Goal: Task Accomplishment & Management: Complete application form

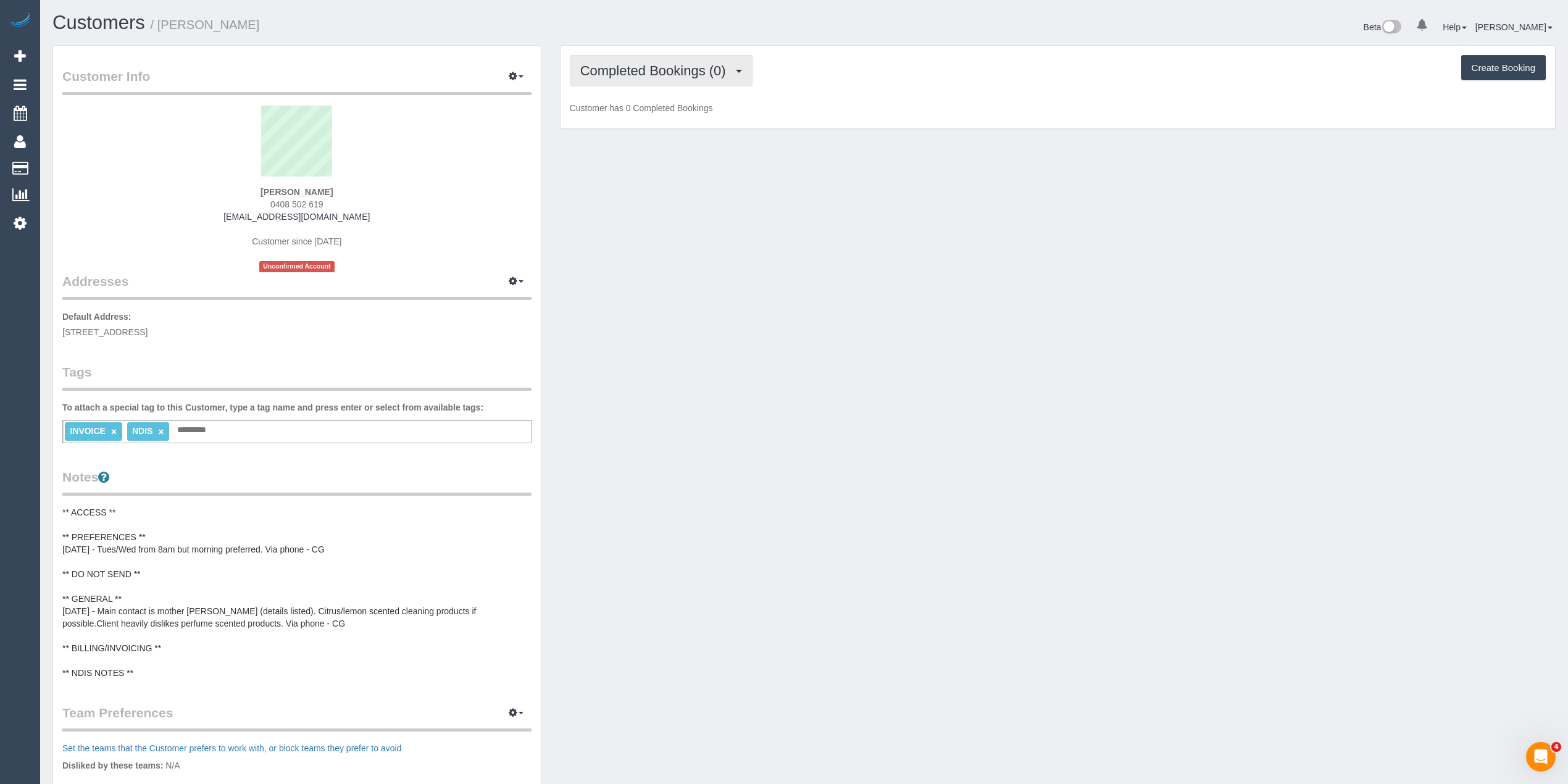
click at [616, 66] on span "Completed Bookings (0)" at bounding box center [656, 70] width 152 height 16
click at [657, 114] on link "Upcoming Bookings (11)" at bounding box center [636, 115] width 131 height 16
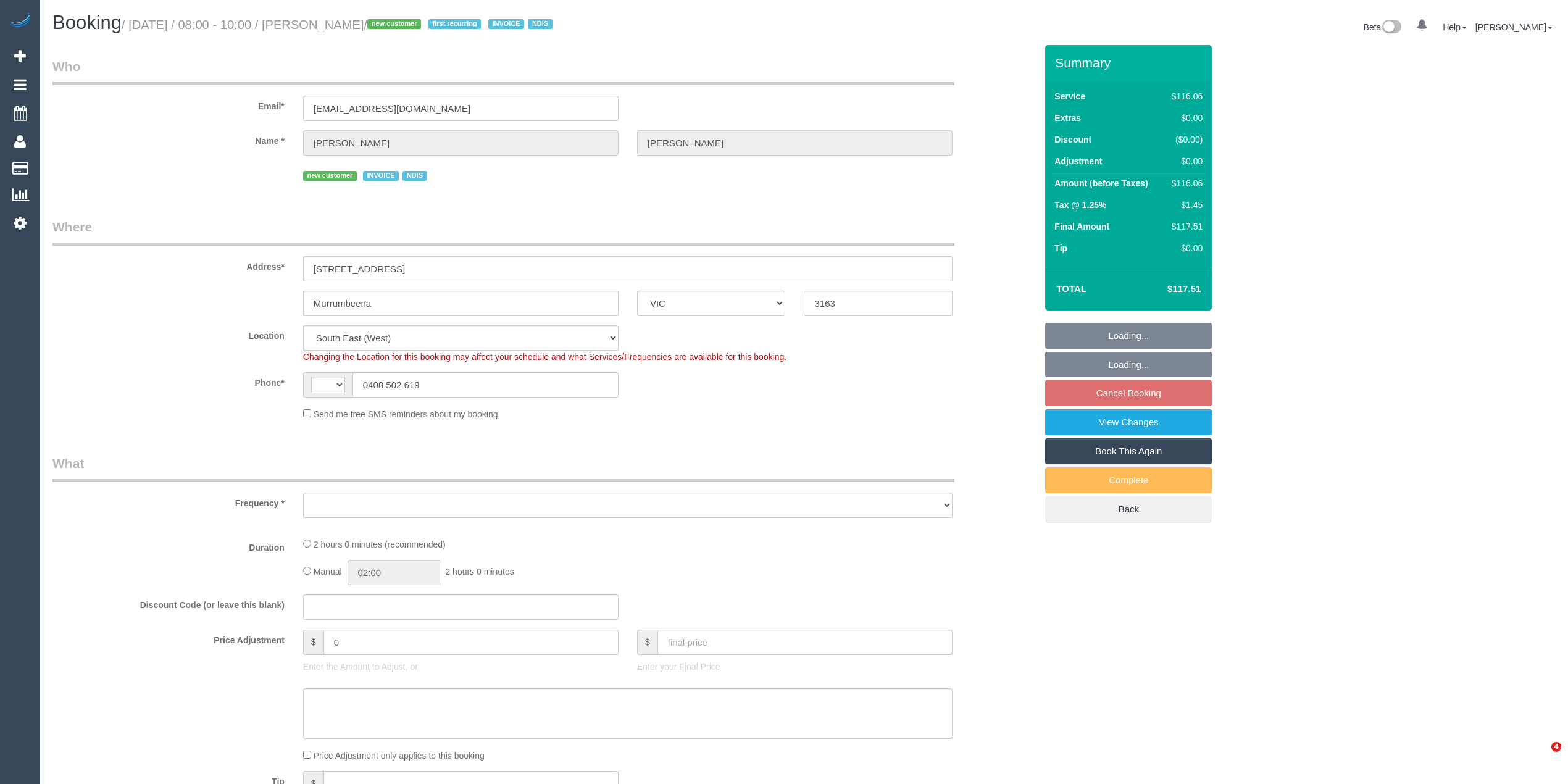
select select "VIC"
select select "string:AU"
select select "number:28"
select select "number:14"
select select "number:19"
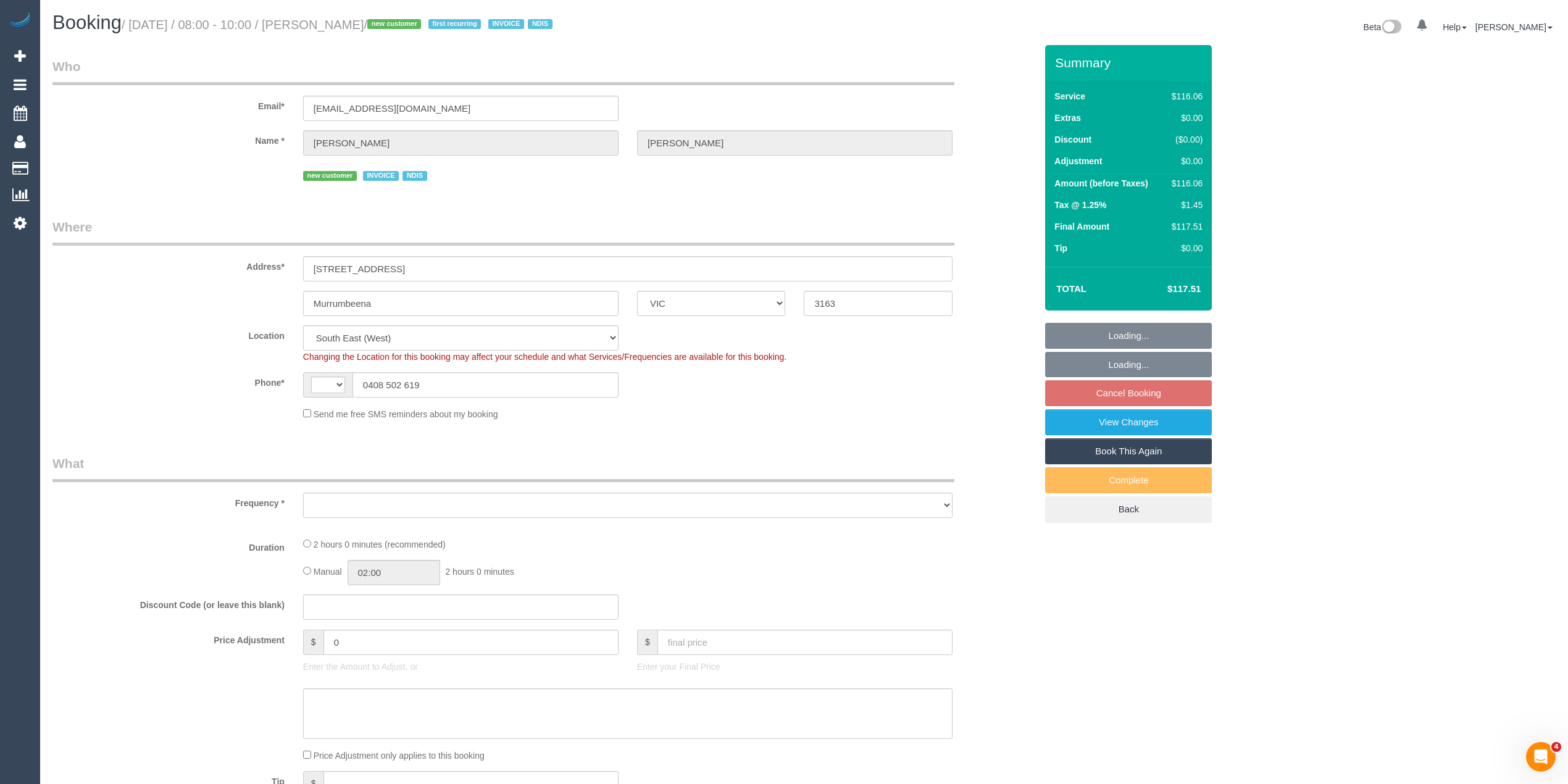
select select "number:36"
select select "number:34"
select select "number:12"
select select "object:694"
select select "spot2"
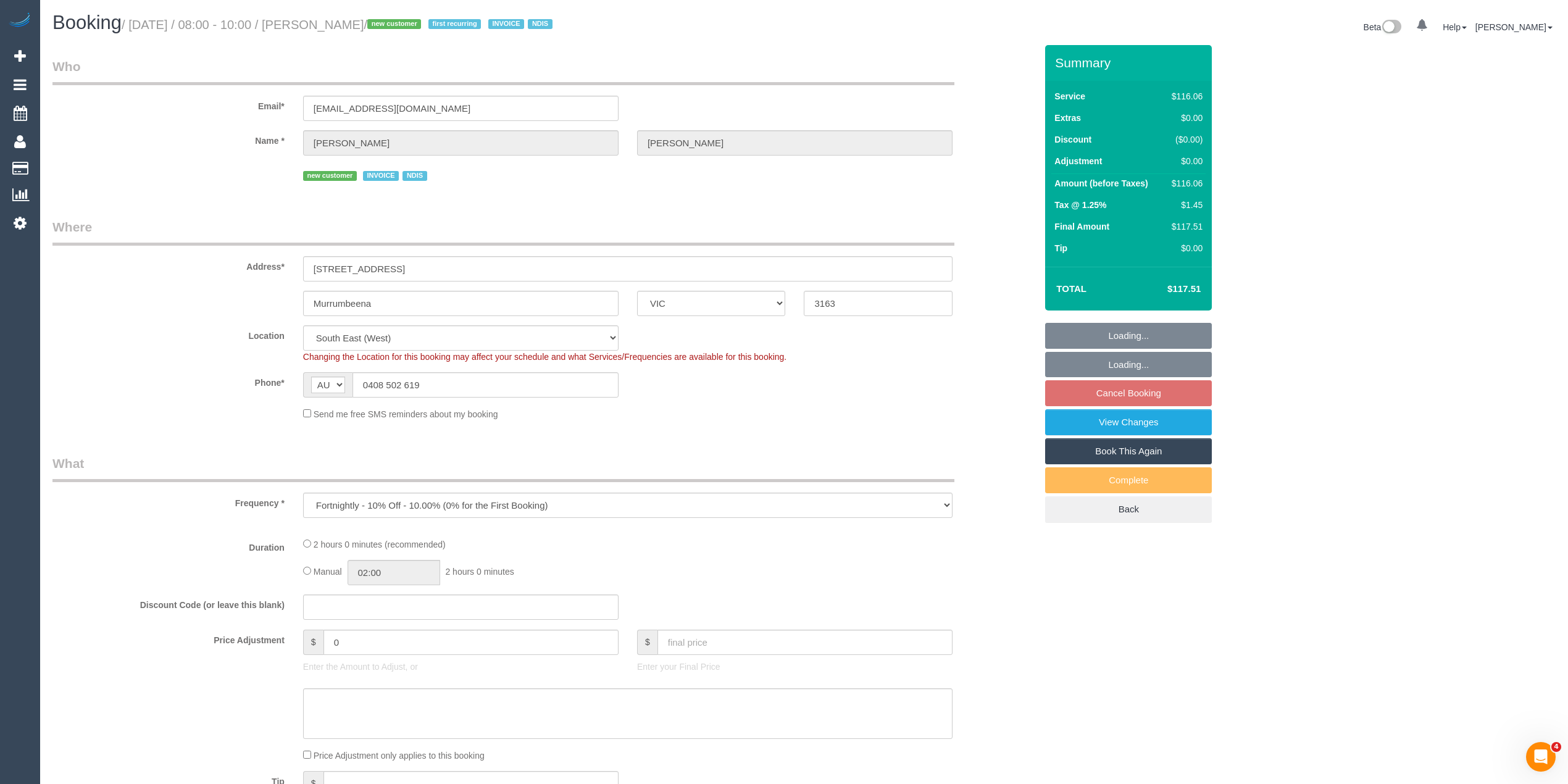
select select "object:1294"
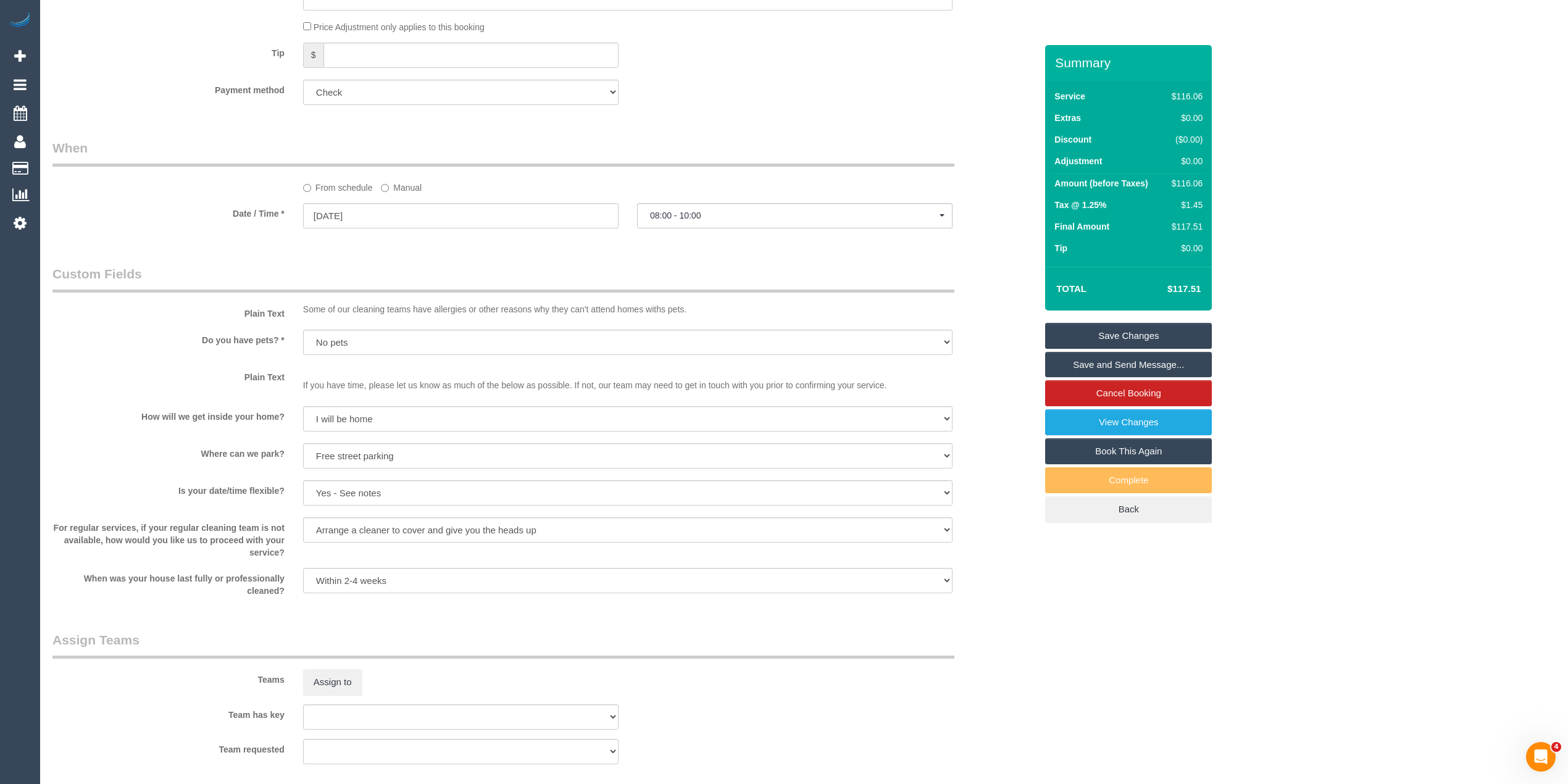
scroll to position [1464, 0]
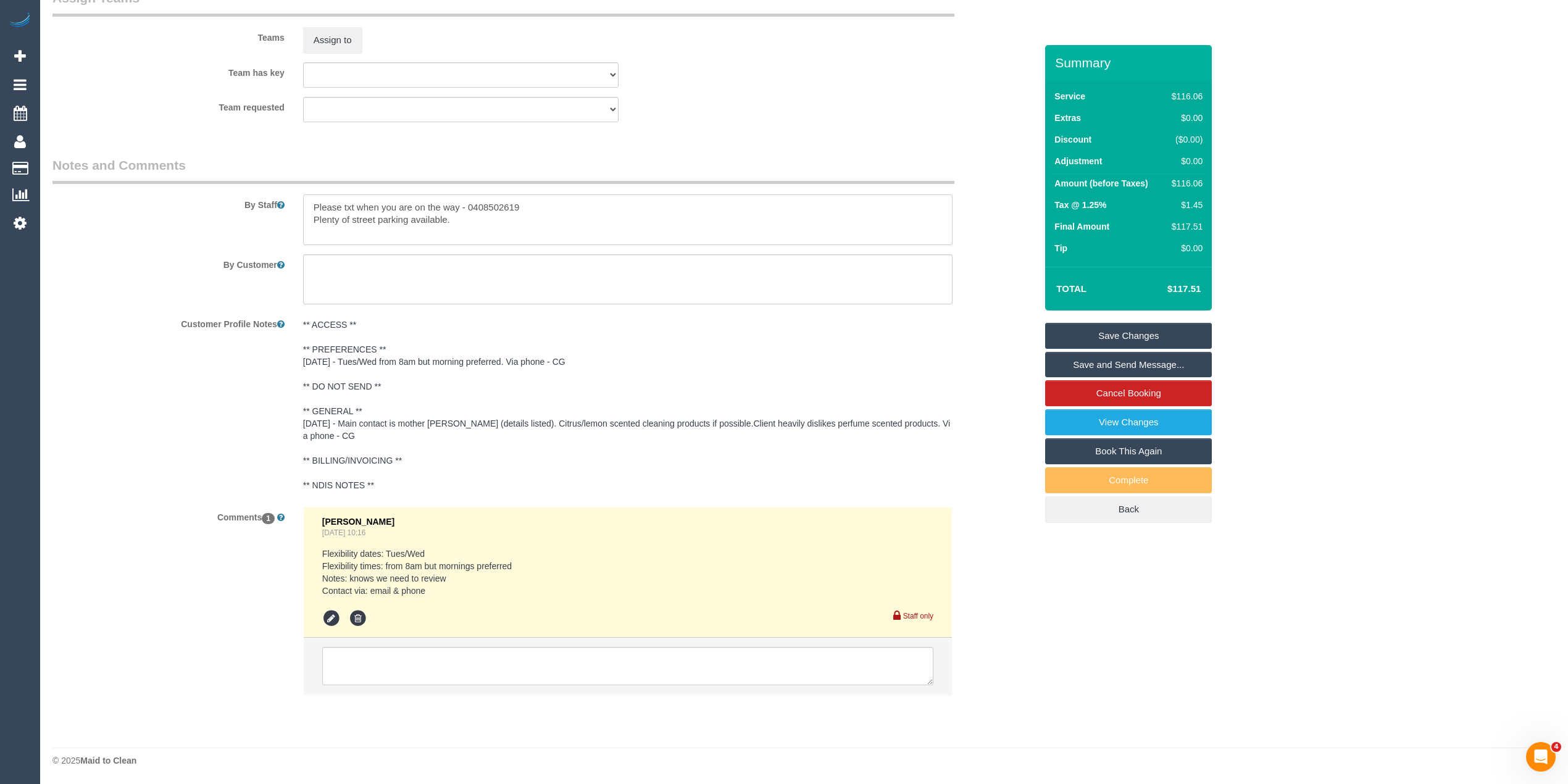
click at [453, 217] on textarea at bounding box center [629, 219] width 650 height 50
click at [597, 225] on textarea at bounding box center [629, 219] width 650 height 50
type textarea "Please txt when you are on the way - 0408502619 Plenty of street parking availa…"
click at [1165, 334] on link "Save Changes" at bounding box center [1128, 336] width 167 height 26
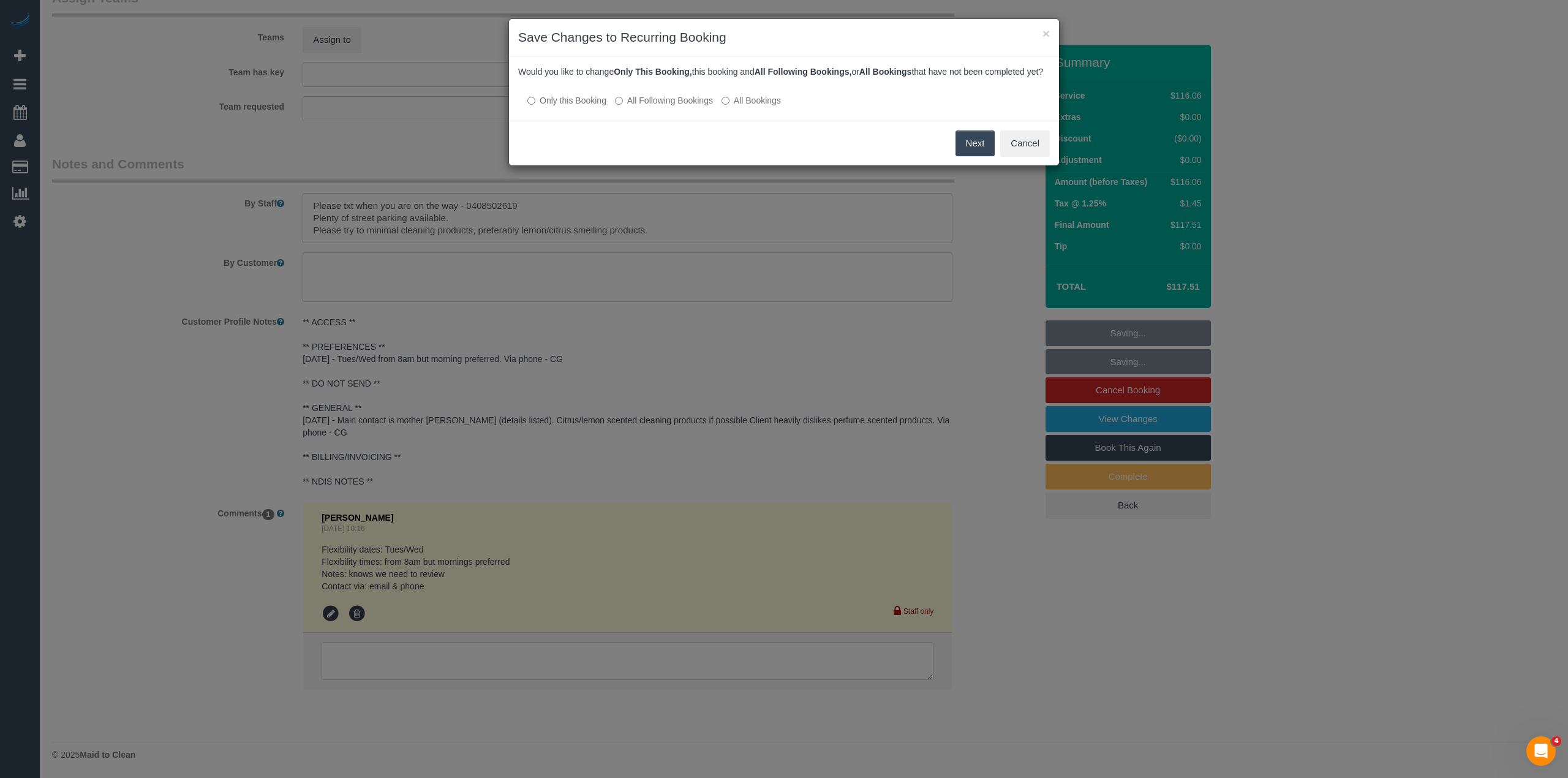
click at [639, 107] on label "All Following Bookings" at bounding box center [664, 100] width 98 height 12
click at [976, 155] on button "Save" at bounding box center [973, 144] width 42 height 26
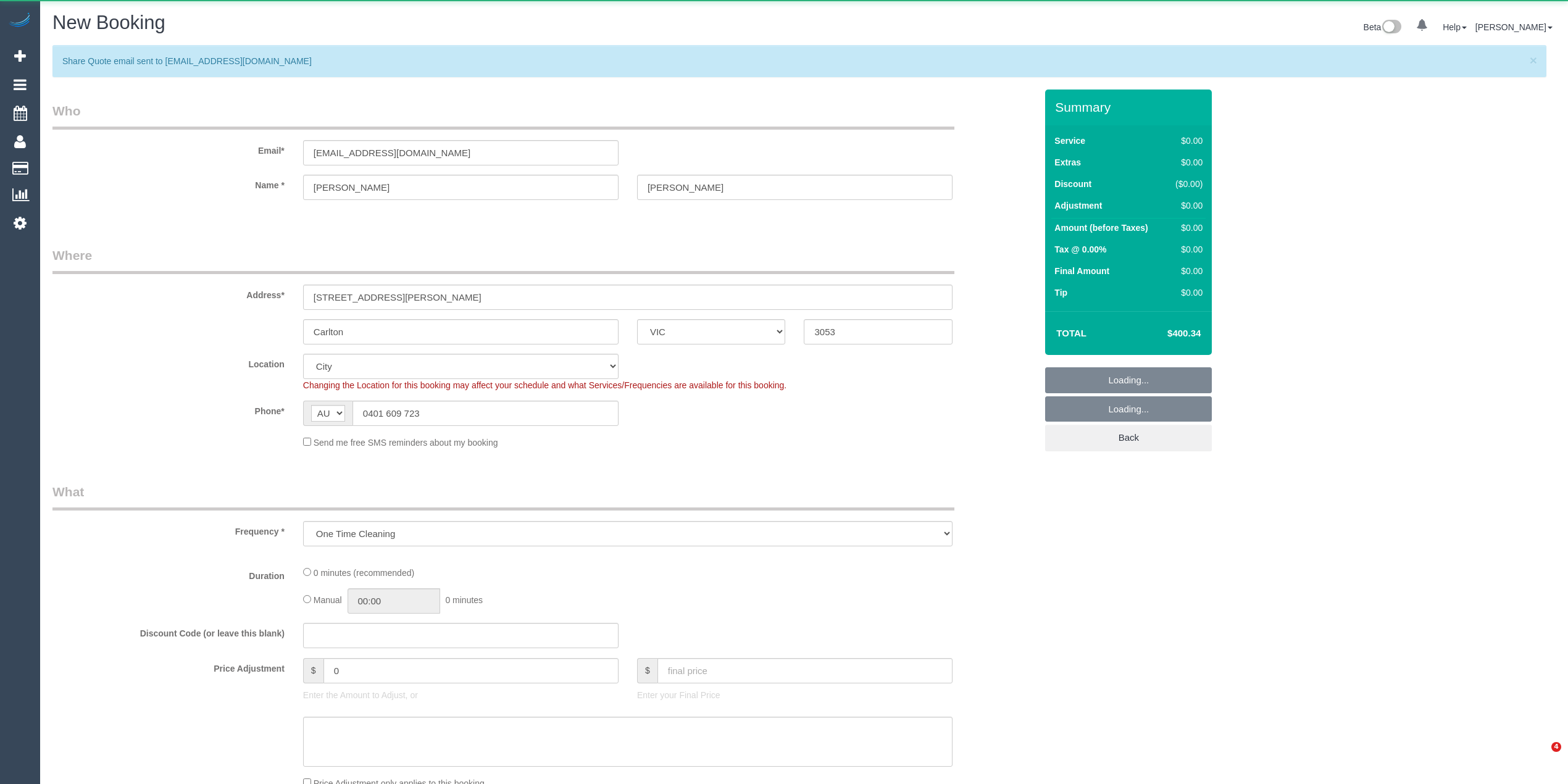
select select "VIC"
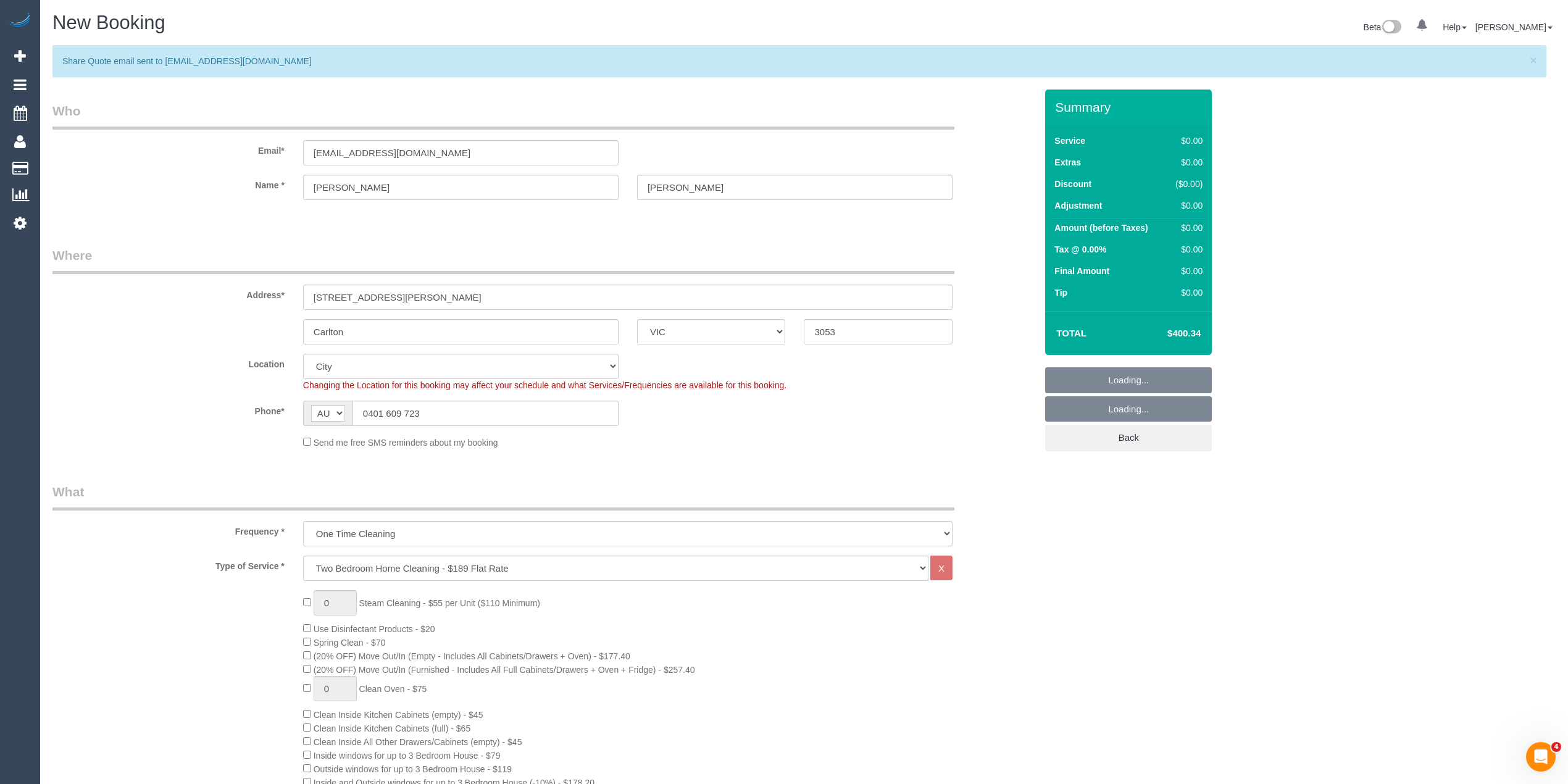
select select "object:4279"
drag, startPoint x: 384, startPoint y: 300, endPoint x: 218, endPoint y: 296, distance: 166.0
click at [223, 298] on div "Address* 8/51 Barry St" at bounding box center [544, 278] width 1002 height 63
paste input "259 Burnle"
type input "259 Burnley St"
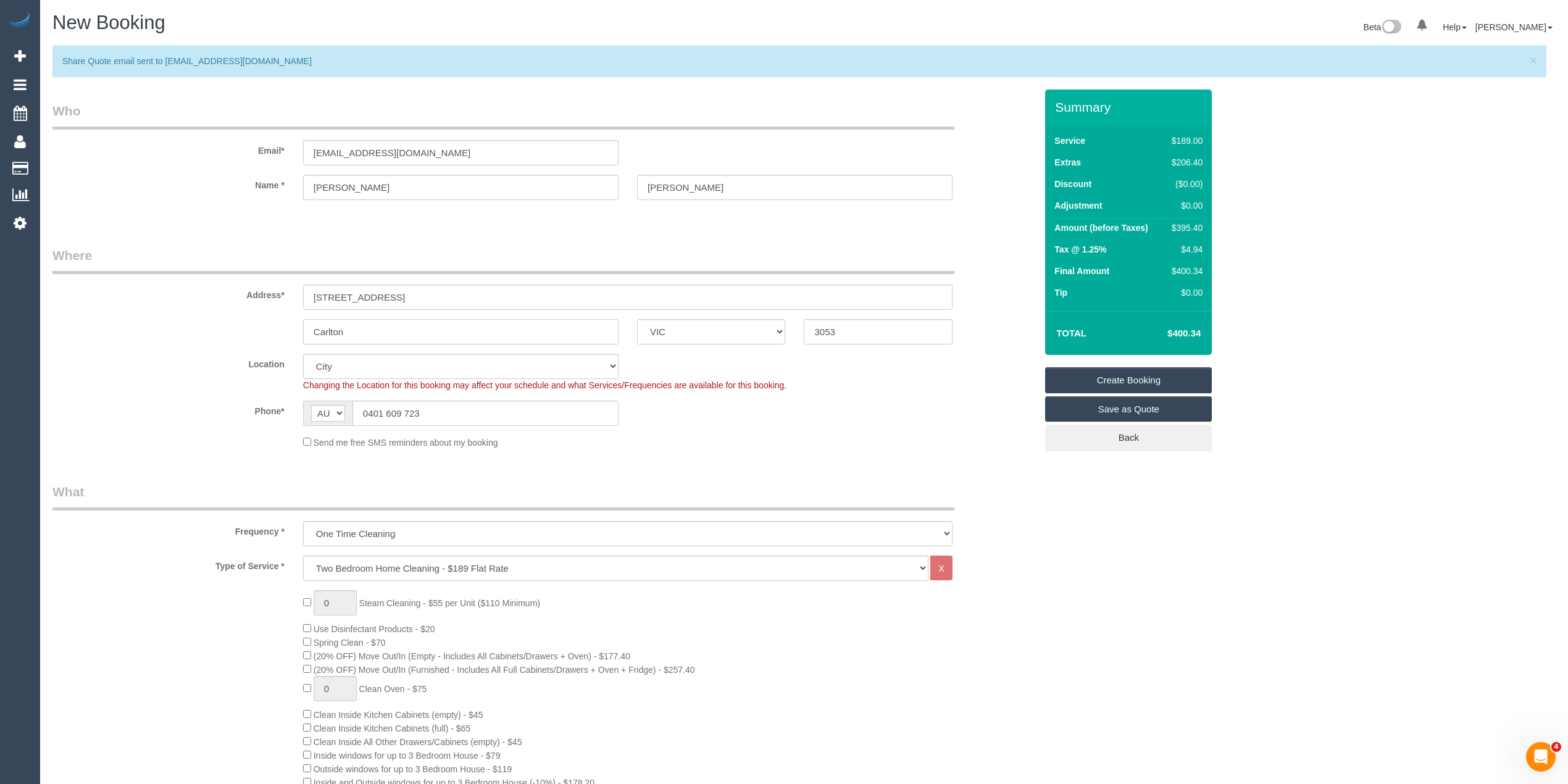
drag, startPoint x: 378, startPoint y: 329, endPoint x: 225, endPoint y: 327, distance: 153.0
click at [225, 327] on div "Carlton ACT NSW NT QLD SA TAS VIC WA 3053" at bounding box center [544, 331] width 1002 height 25
paste input "Richmond"
type input "Richmond"
drag, startPoint x: 858, startPoint y: 327, endPoint x: 665, endPoint y: 324, distance: 193.0
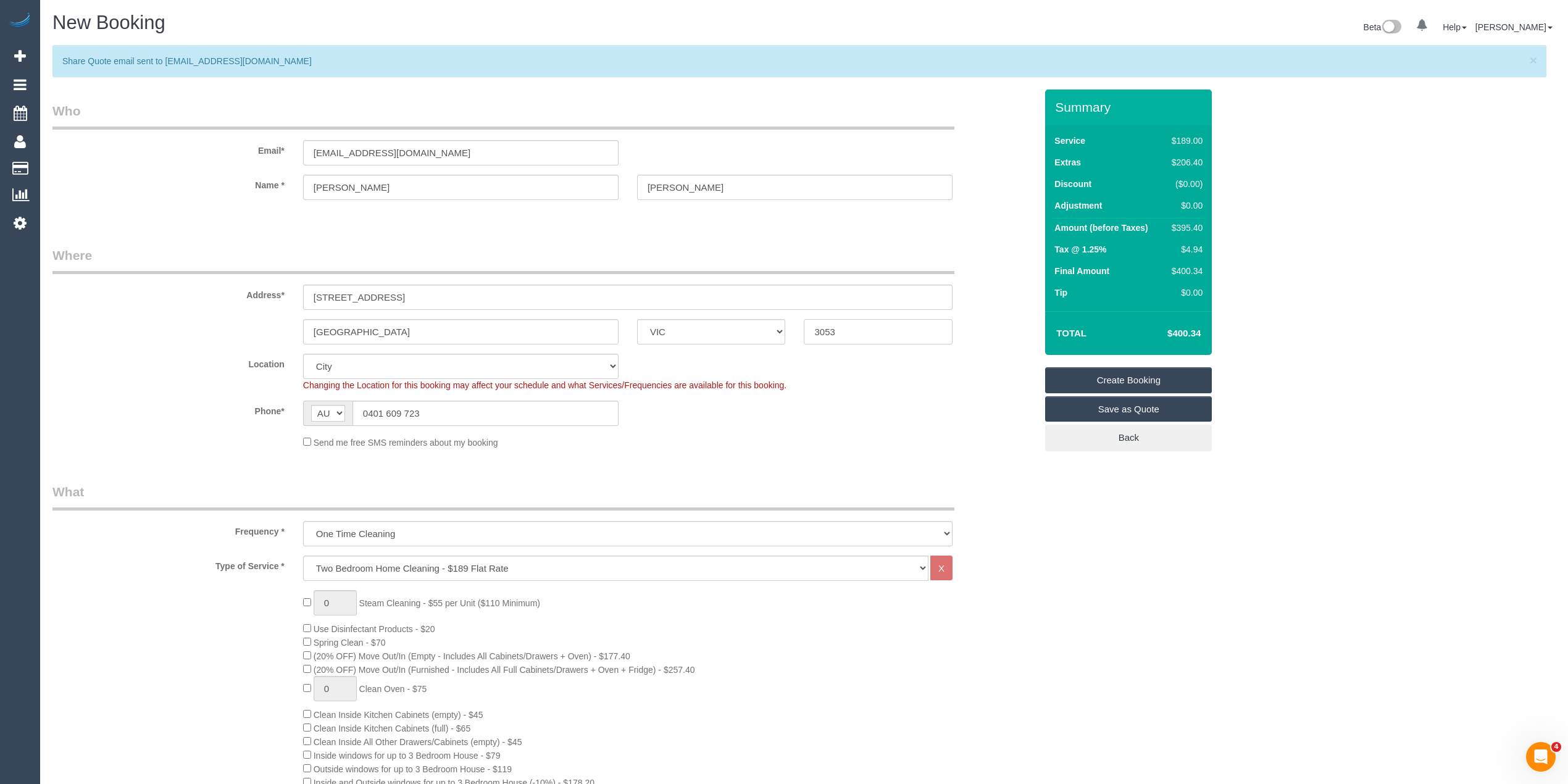
click at [665, 324] on div "Richmond ACT NSW NT QLD SA TAS VIC WA 3053" at bounding box center [544, 331] width 1002 height 25
type input "3121"
select select "58"
select select "object:4669"
click at [306, 600] on span "1 Steam Cleaning - $55 per Unit ($110 Minimum)" at bounding box center [422, 603] width 237 height 10
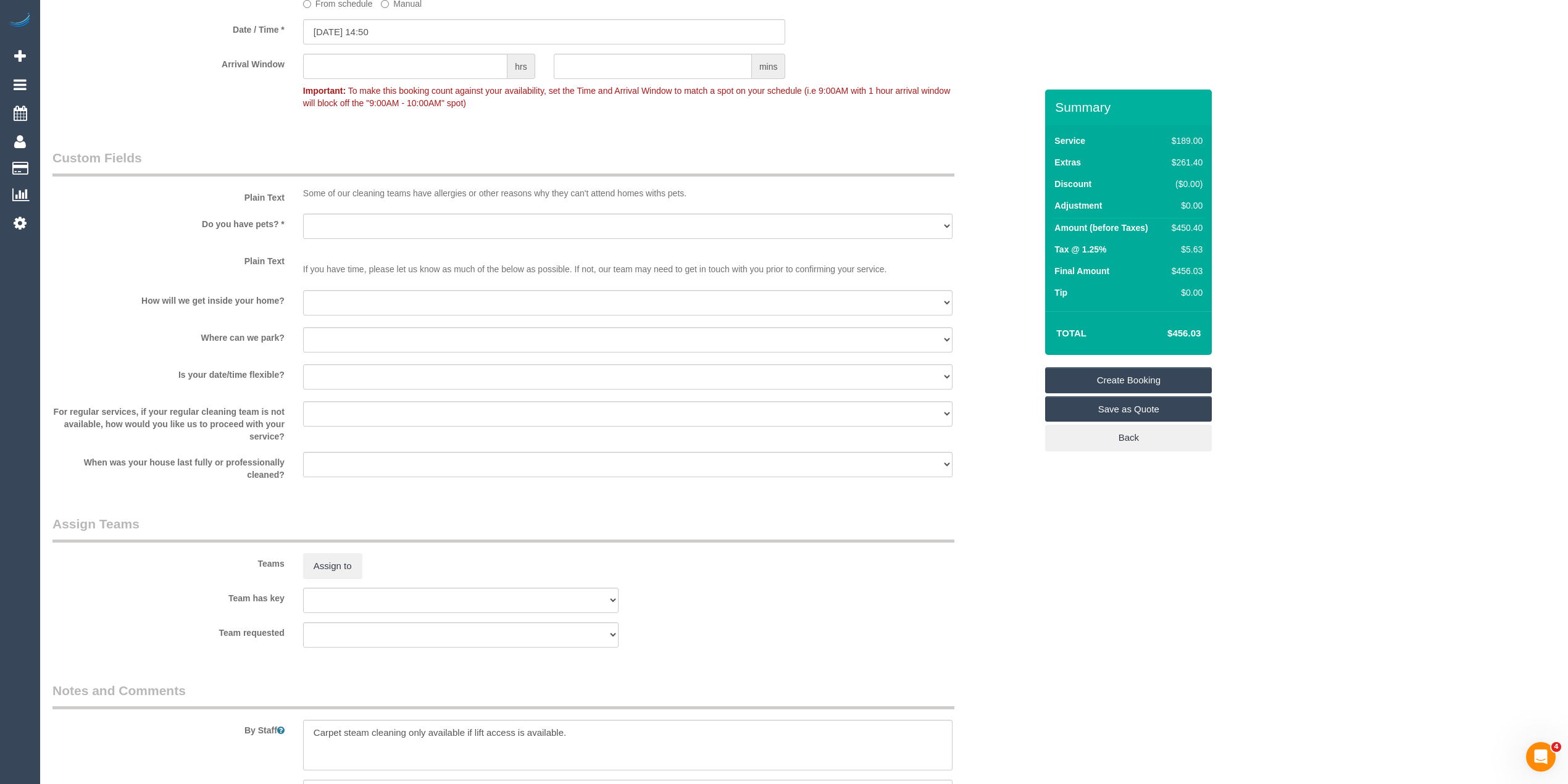
scroll to position [1657, 0]
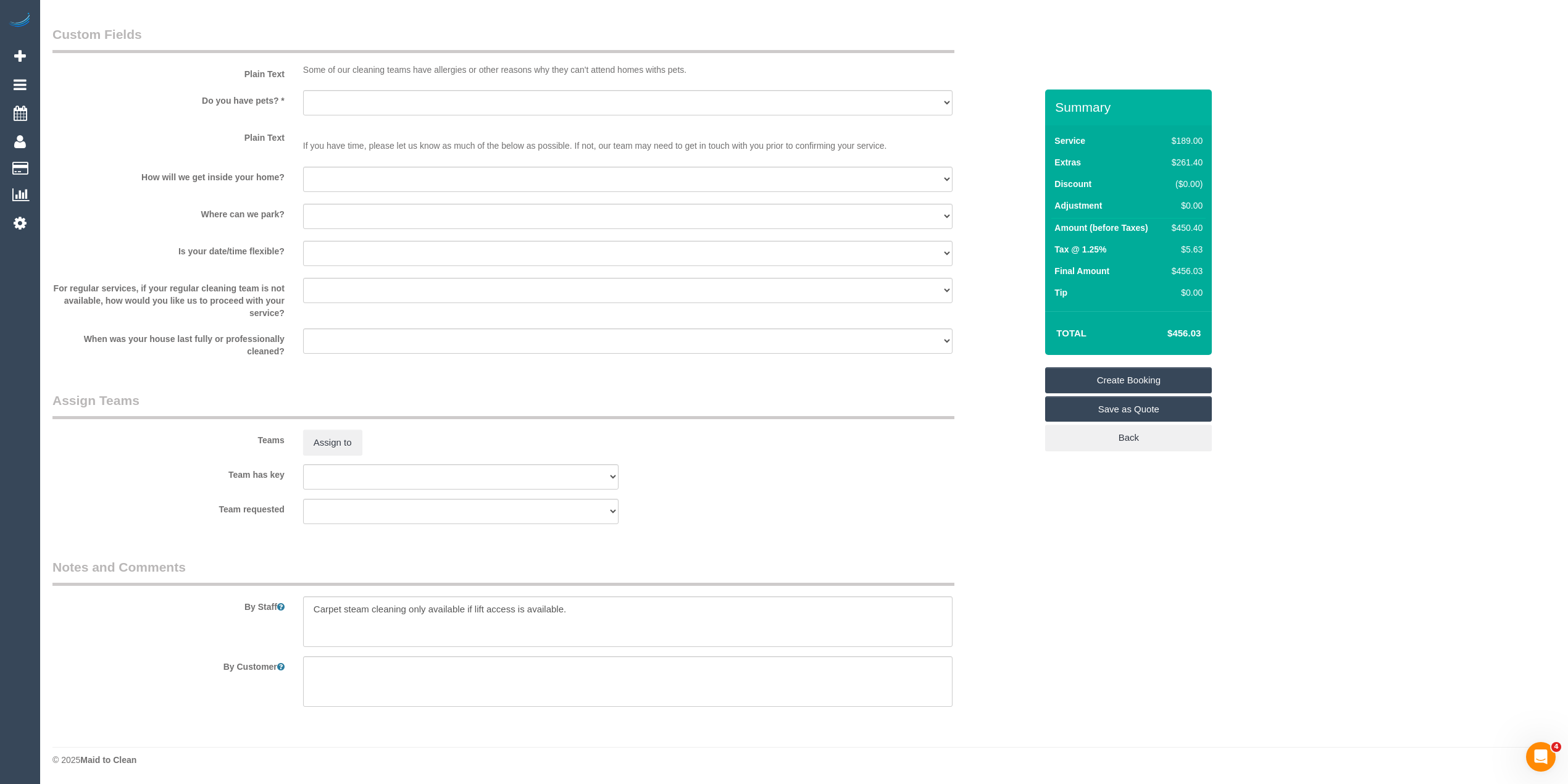
type input "3"
drag, startPoint x: 623, startPoint y: 612, endPoint x: 277, endPoint y: 613, distance: 346.0
click at [277, 613] on div "By Staff" at bounding box center [544, 602] width 1002 height 89
type textarea "Steam cleaning of 1 bedroom and 1 lounge"
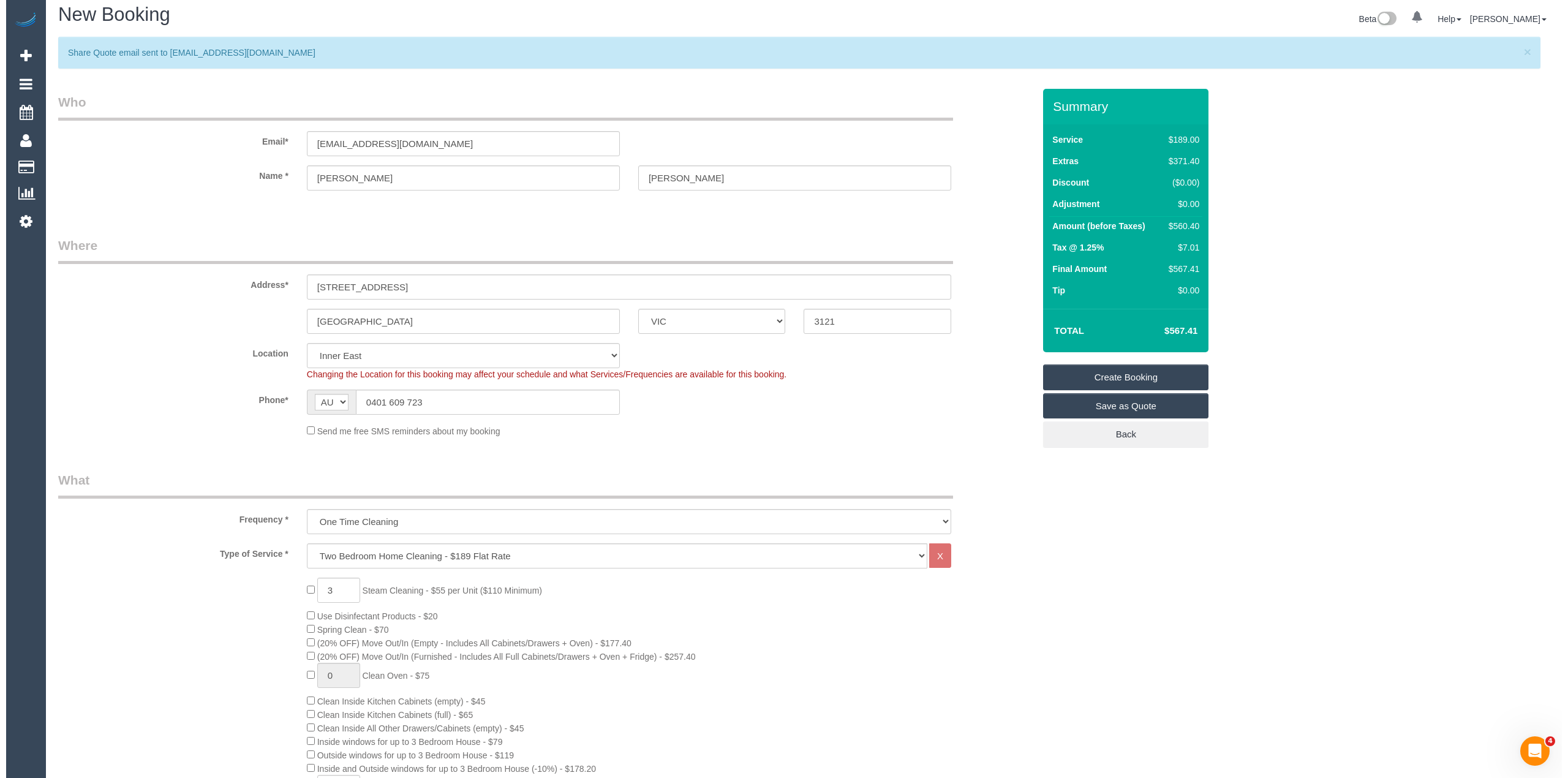
scroll to position [0, 0]
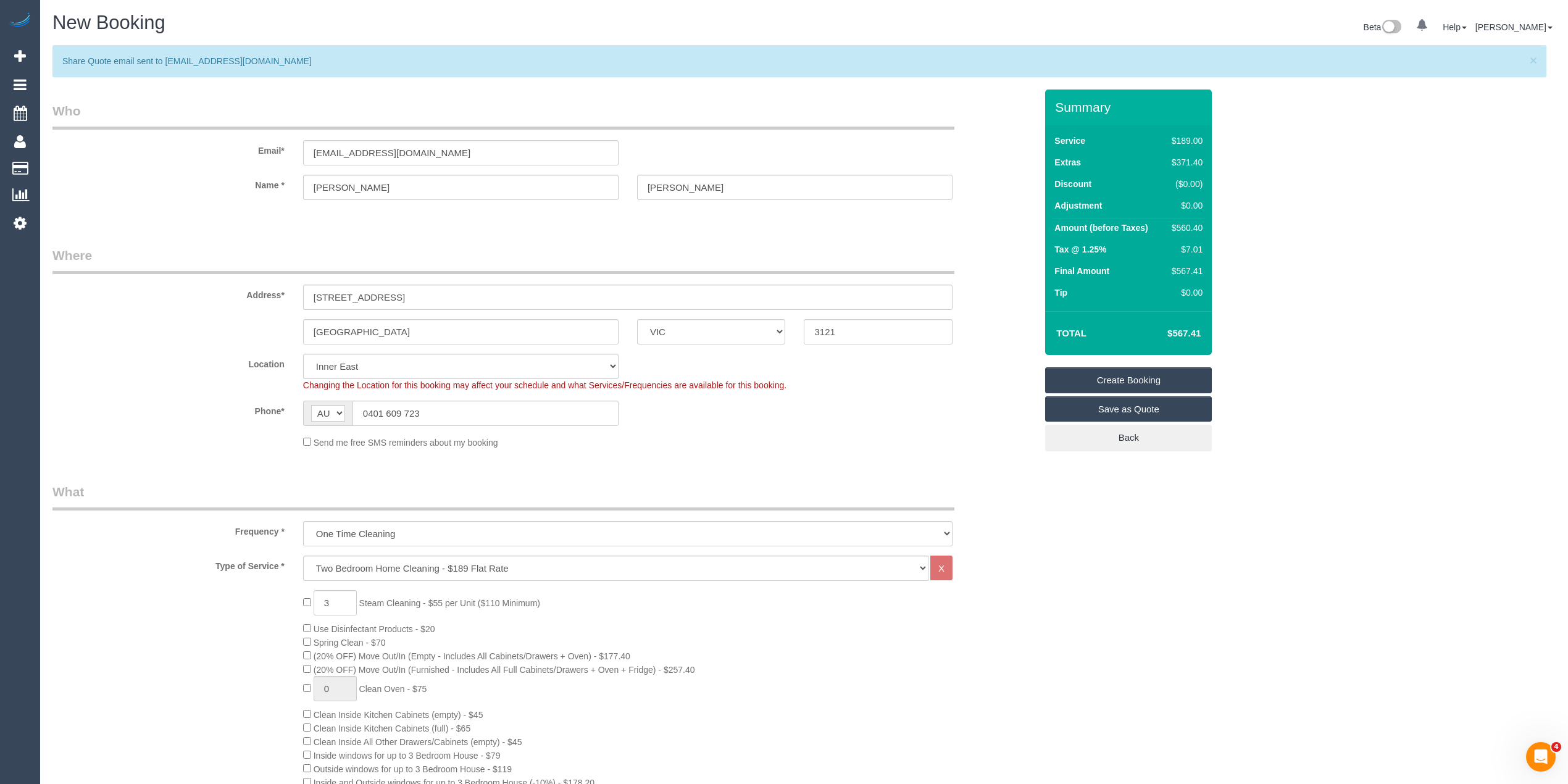
click at [1181, 402] on link "Save as Quote" at bounding box center [1128, 409] width 167 height 26
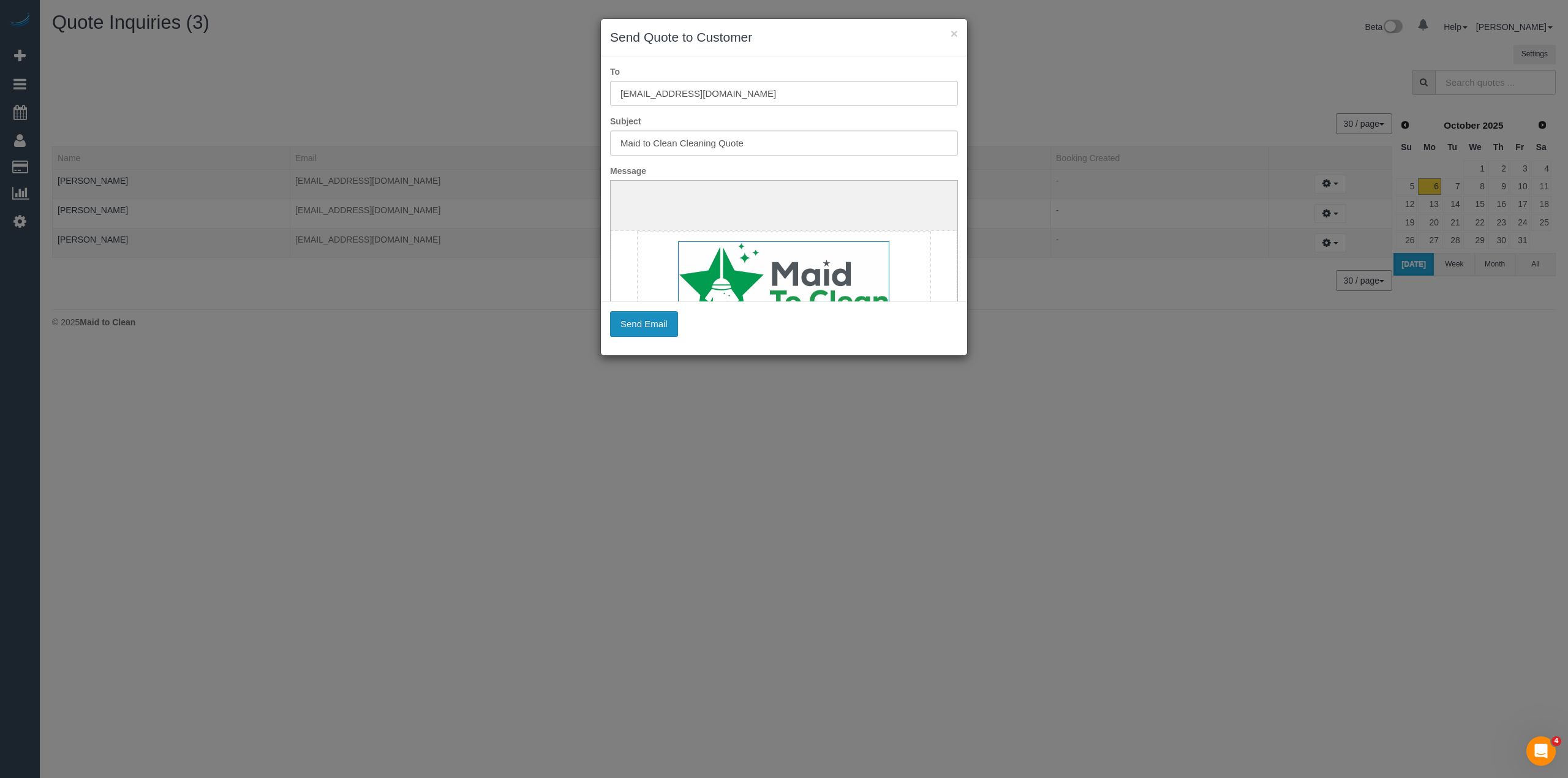
click at [651, 321] on button "Send Email" at bounding box center [644, 324] width 68 height 26
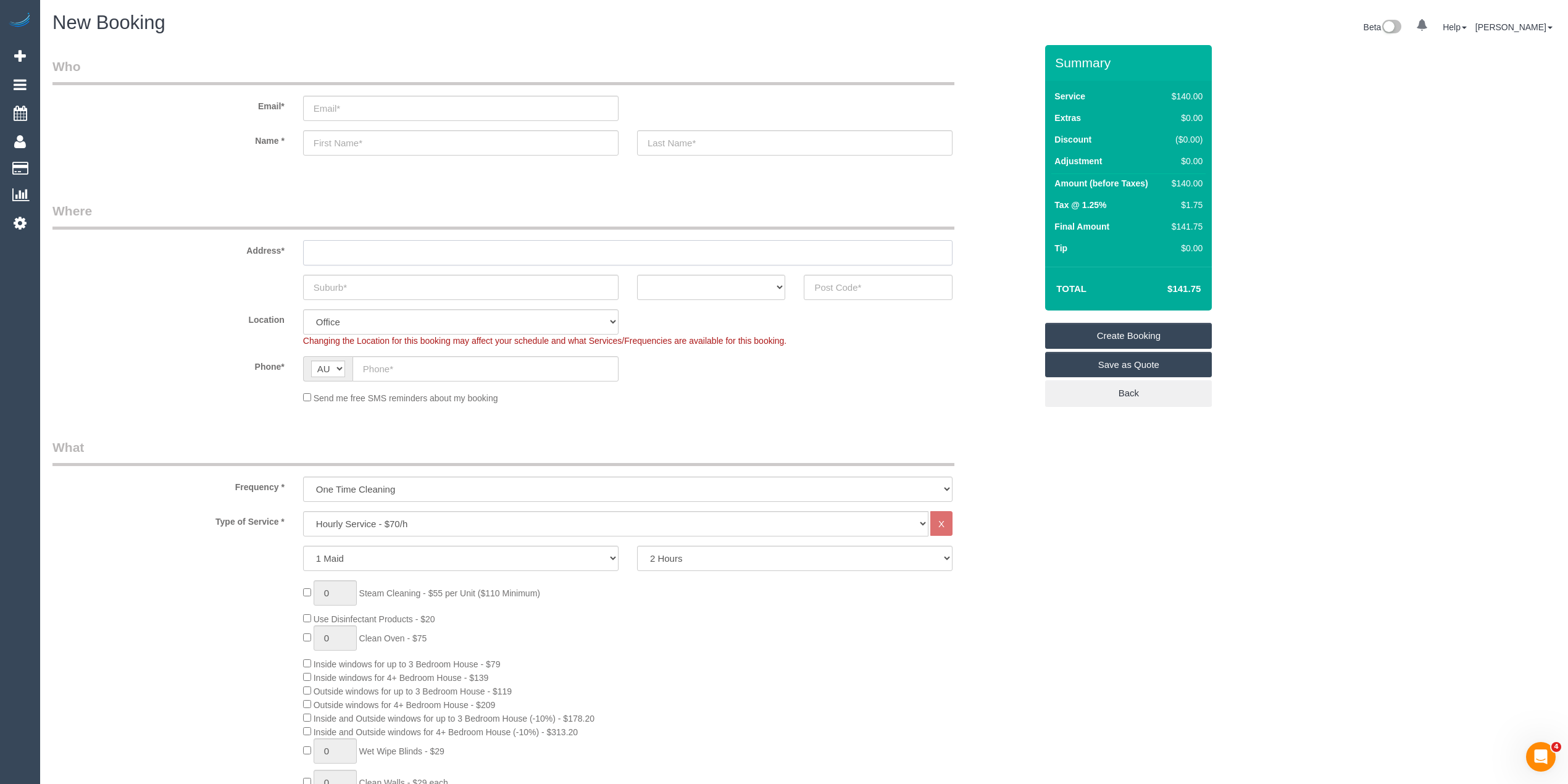
click at [334, 243] on input "text" at bounding box center [629, 252] width 650 height 25
type input "-"
click at [355, 287] on input "text" at bounding box center [461, 287] width 316 height 25
drag, startPoint x: 379, startPoint y: 285, endPoint x: 237, endPoint y: 276, distance: 142.3
click at [237, 276] on div "Glen Huntly ACT NSW NT QLD SA TAS VIC WA" at bounding box center [544, 287] width 1002 height 25
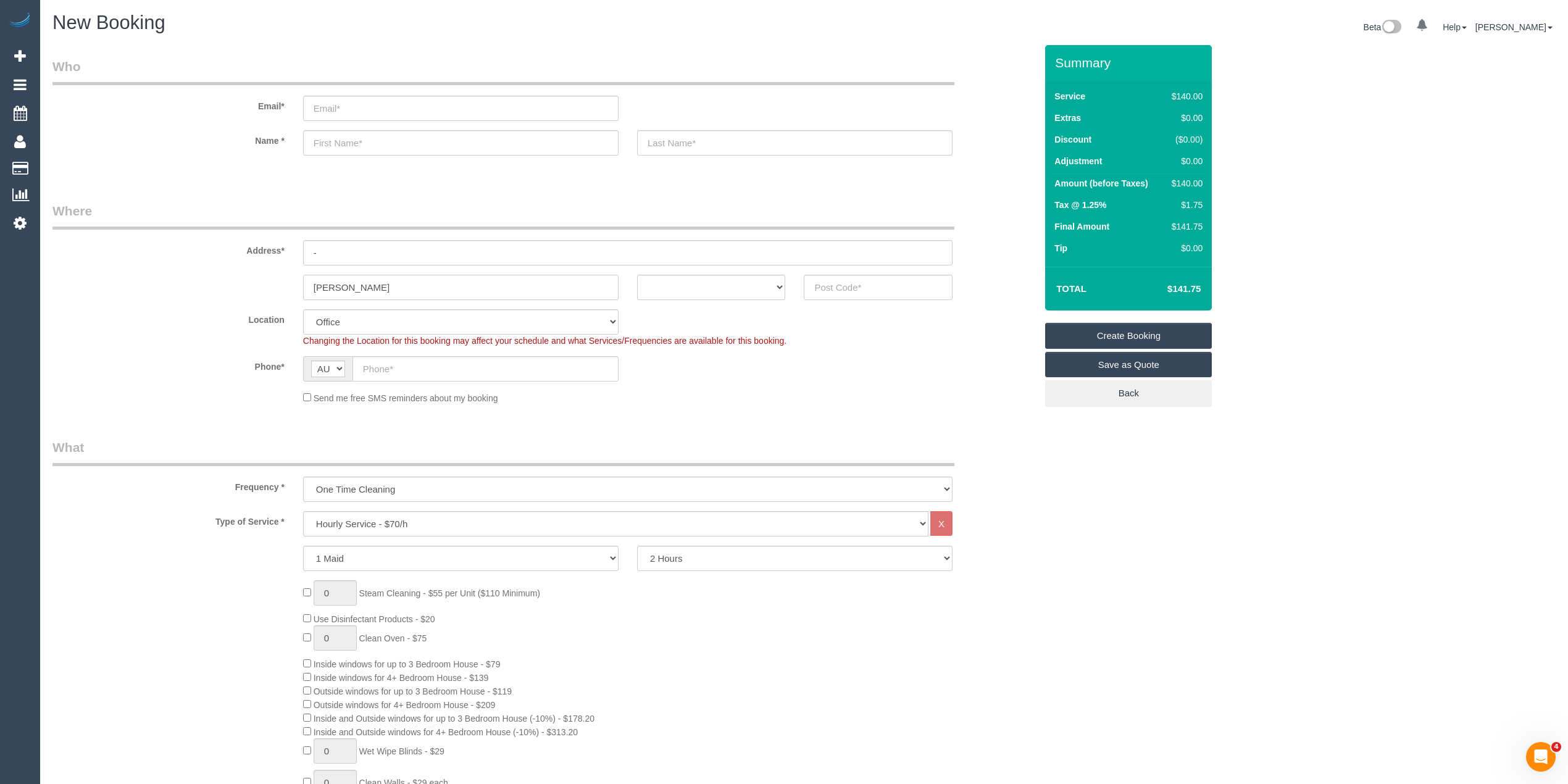
click at [403, 288] on input "Glen Huntly" at bounding box center [461, 287] width 316 height 25
drag, startPoint x: 396, startPoint y: 281, endPoint x: 270, endPoint y: 281, distance: 126.0
click at [270, 281] on div "Glen Huntly ACT NSW NT QLD SA TAS VIC WA" at bounding box center [544, 287] width 1002 height 25
type input "Glen Huntly"
click at [836, 287] on input "text" at bounding box center [878, 287] width 148 height 25
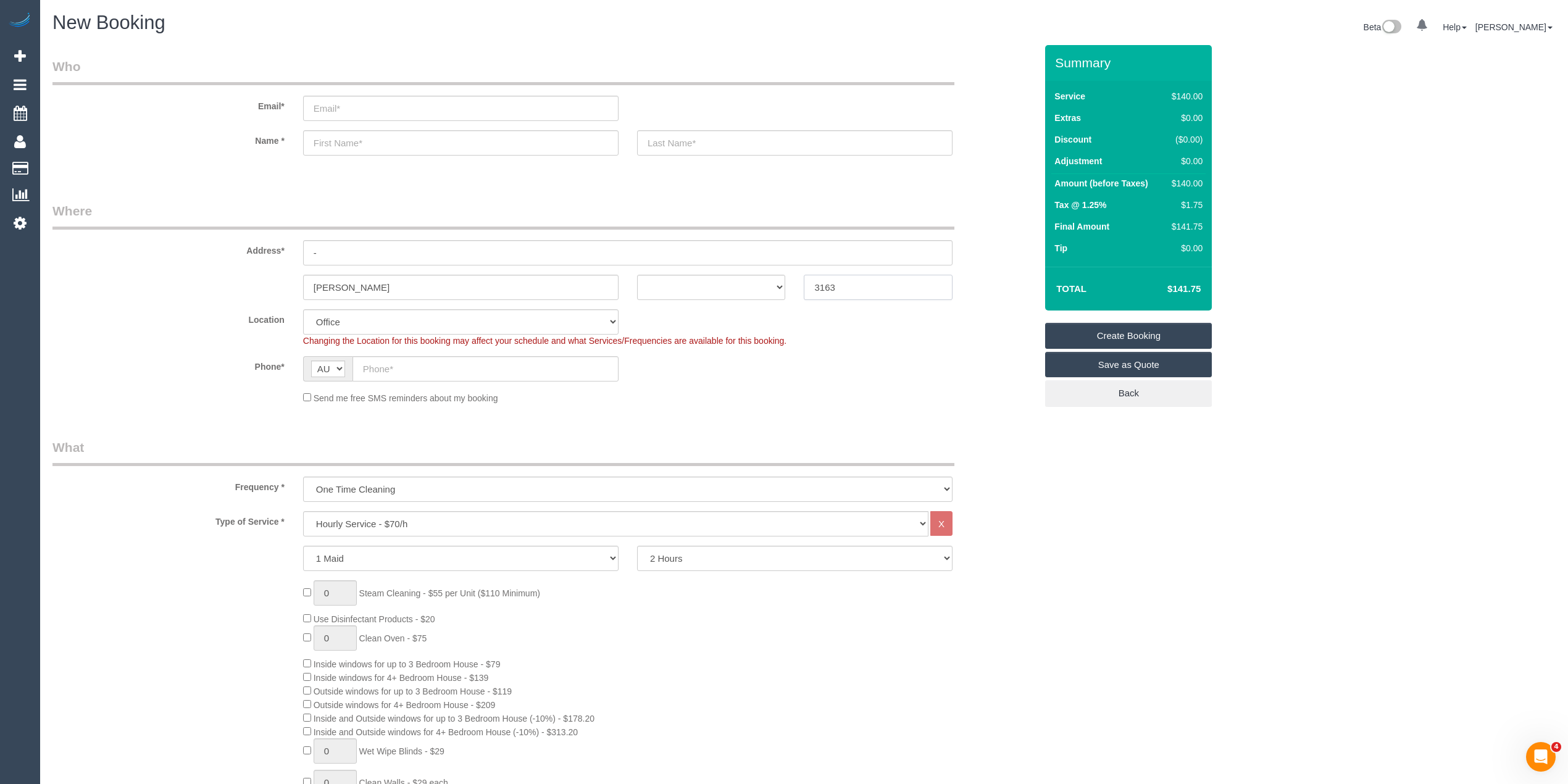
type input "3163"
click at [685, 278] on select "ACT NSW NT QLD SA TAS VIC WA" at bounding box center [711, 287] width 148 height 25
select select "VIC"
click at [637, 274] on select "ACT NSW NT QLD SA TAS VIC WA" at bounding box center [711, 287] width 148 height 25
select select "64"
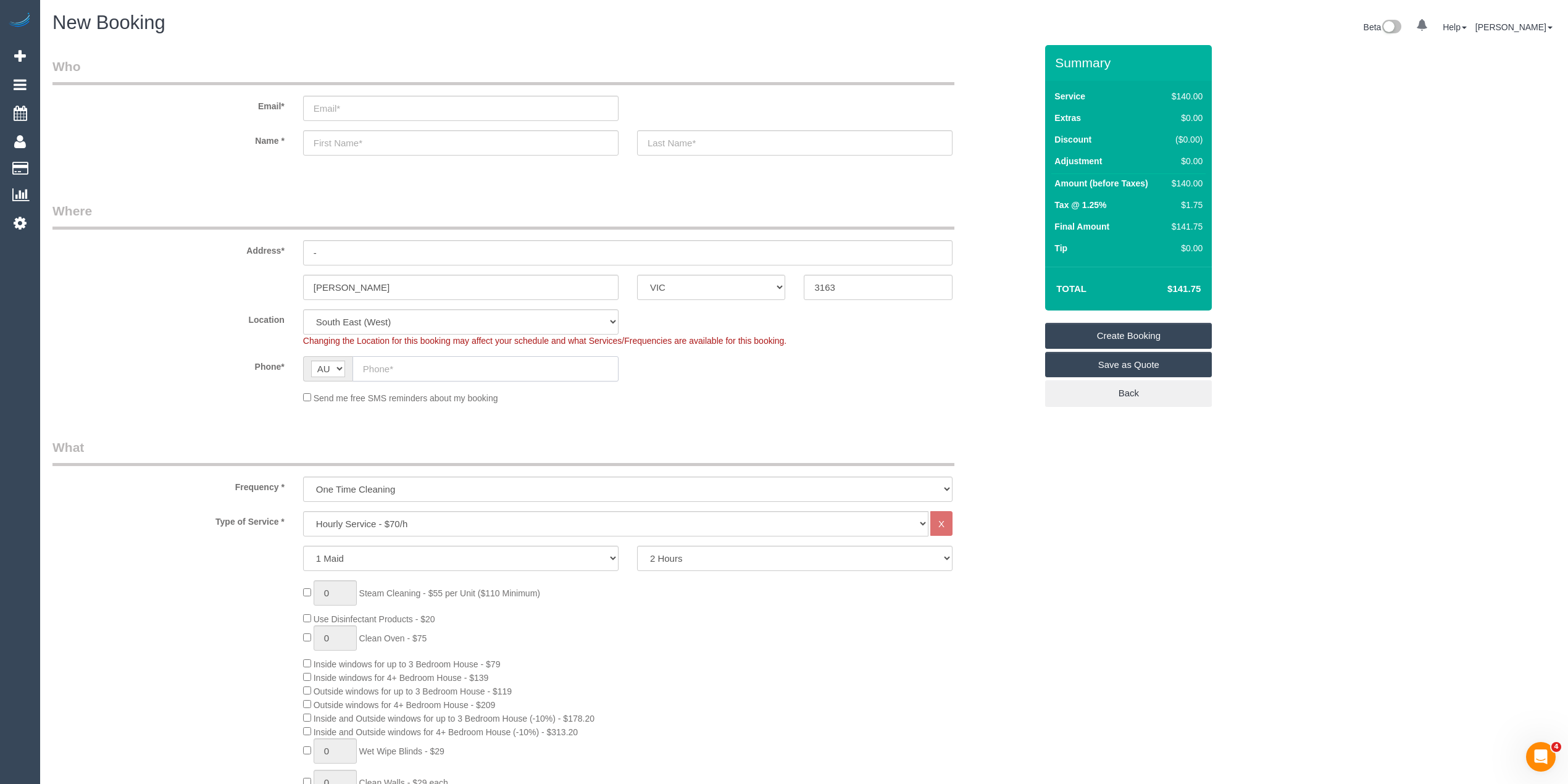
click at [431, 363] on input "text" at bounding box center [486, 368] width 266 height 25
select select "object:2096"
click at [398, 369] on input "text" at bounding box center [486, 368] width 266 height 25
paste input "61 466 678 110"
drag, startPoint x: 374, startPoint y: 368, endPoint x: 337, endPoint y: 369, distance: 37.0
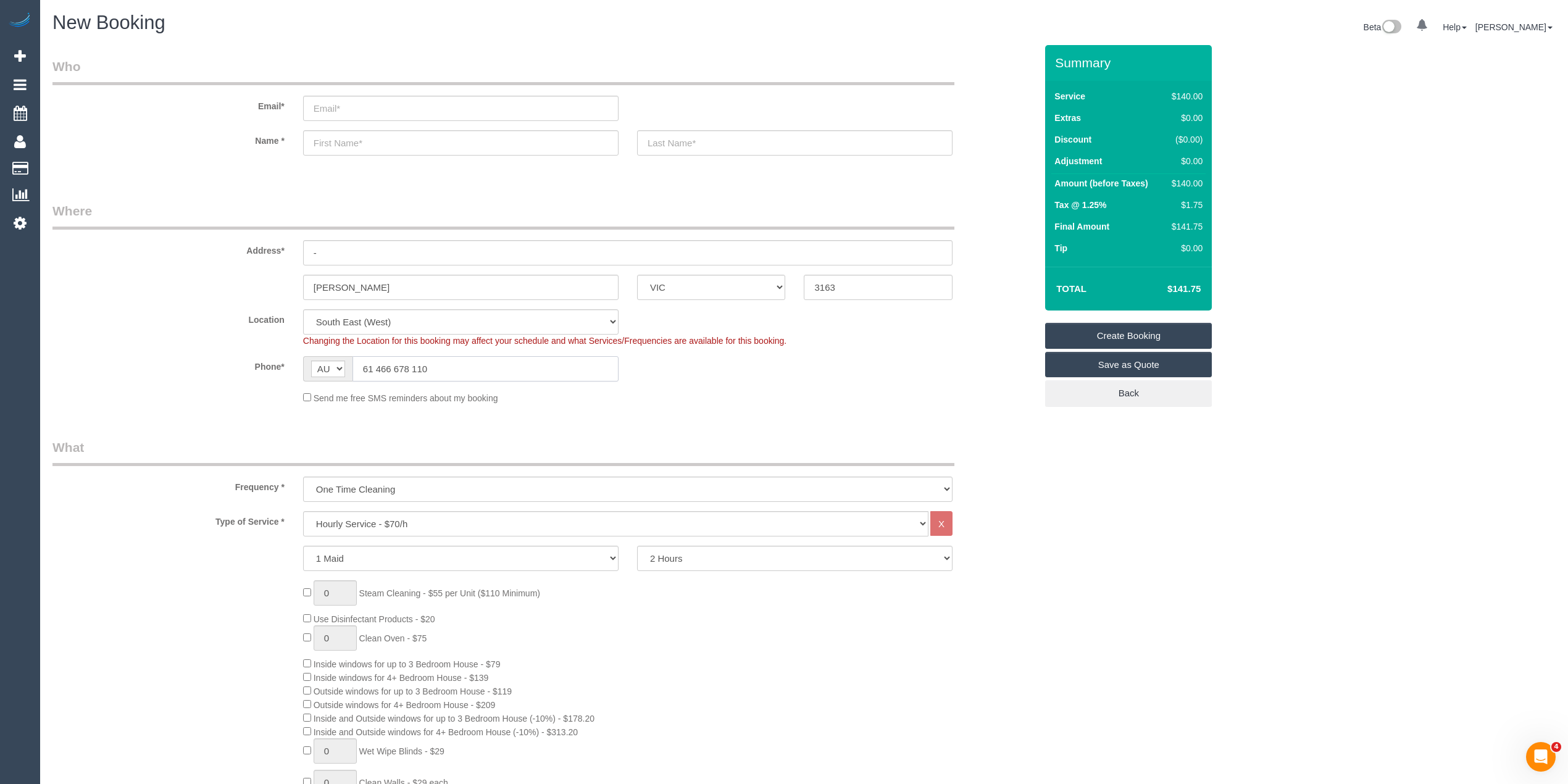
click at [340, 369] on div "AF AL DZ AD AO AI AQ AG AR AM AW AU AT AZ BS BH BD BB BY BE BZ BJ BM BT BO BA B…" at bounding box center [461, 368] width 316 height 25
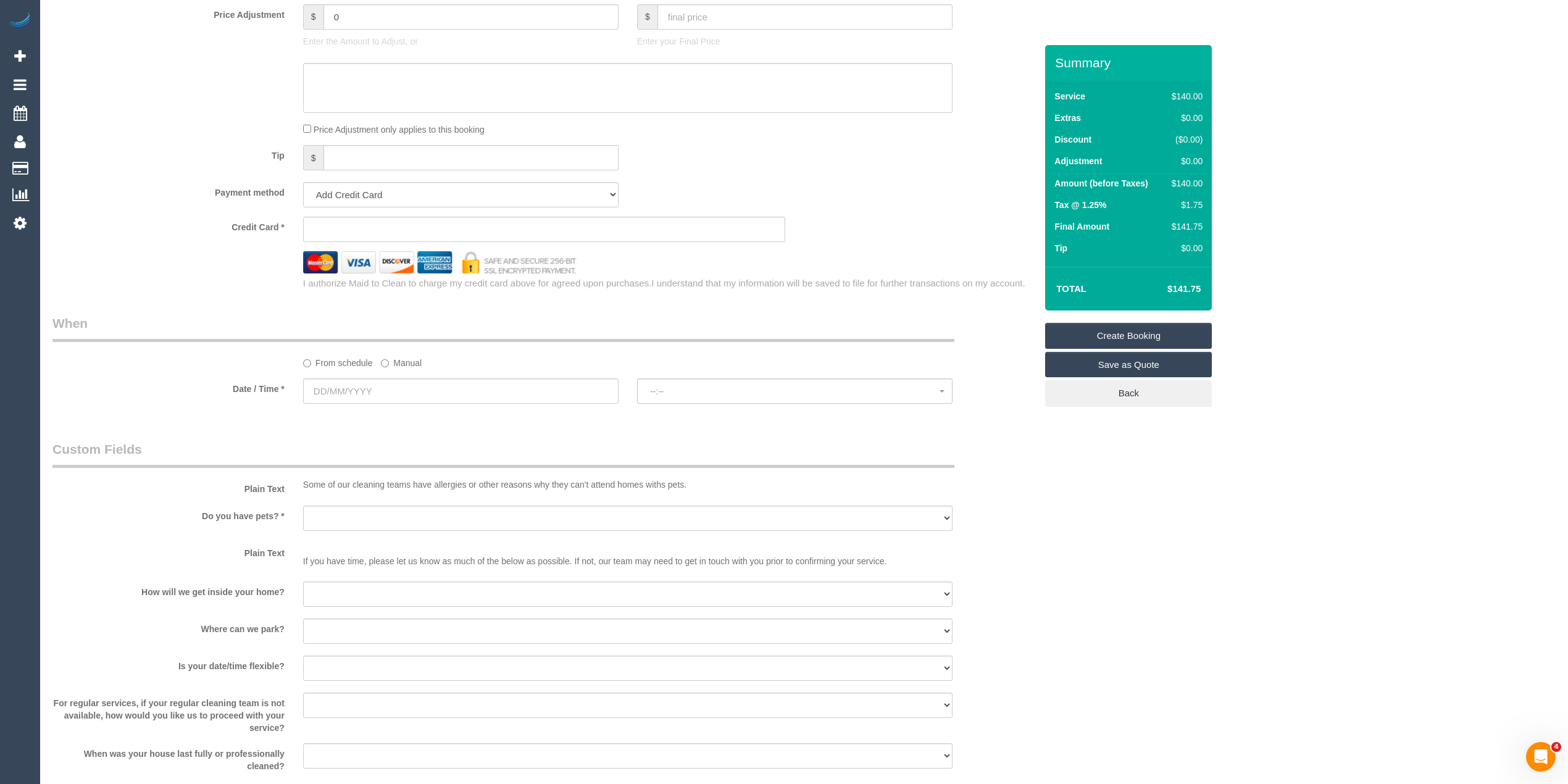
scroll to position [1234, 0]
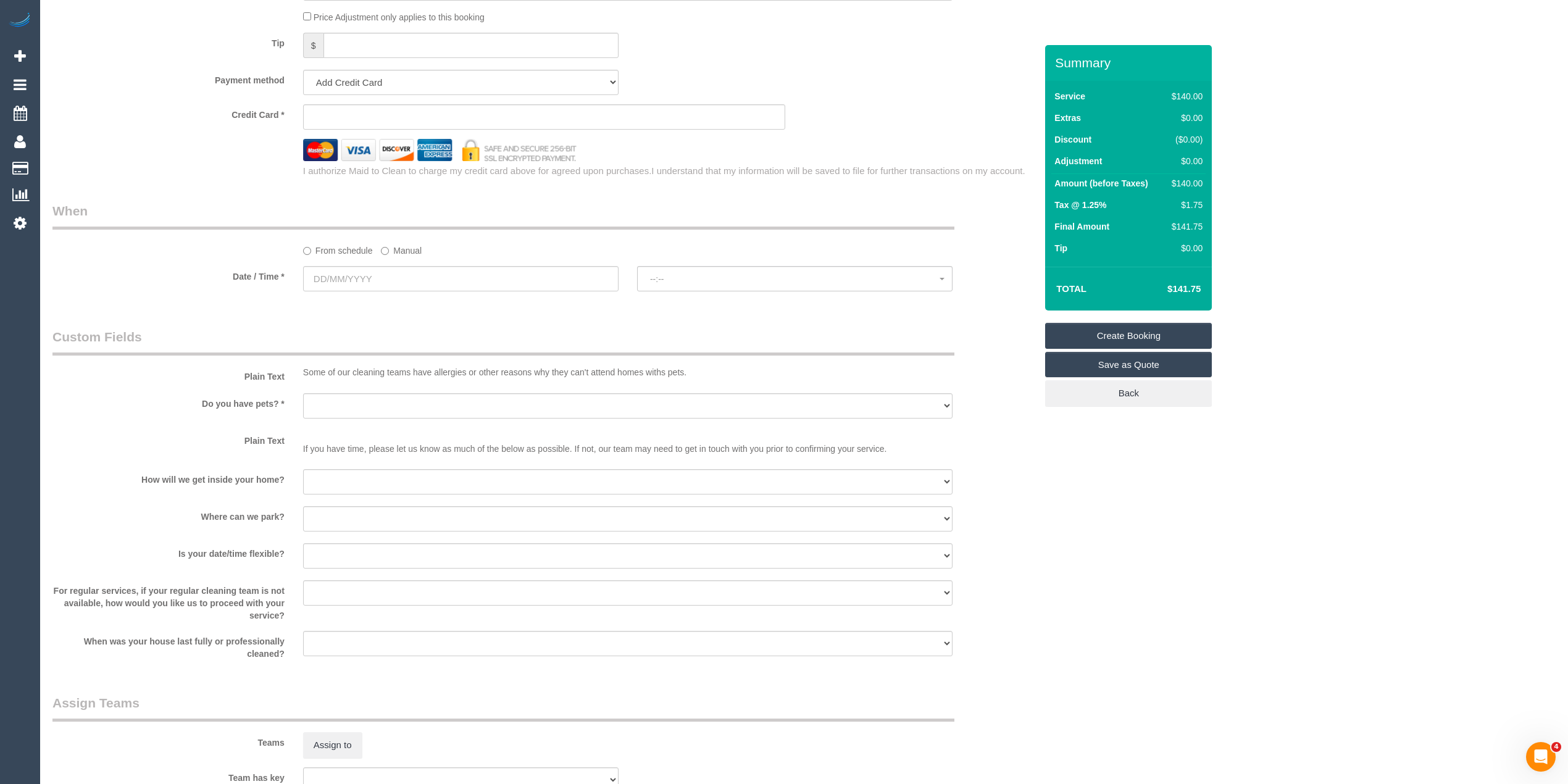
type input "0466 678 110"
click at [342, 273] on input "text" at bounding box center [461, 278] width 316 height 25
click at [223, 134] on div "Credit Card * I authorize Maid to Clean to charge my credit card above for agre…" at bounding box center [544, 141] width 983 height 73
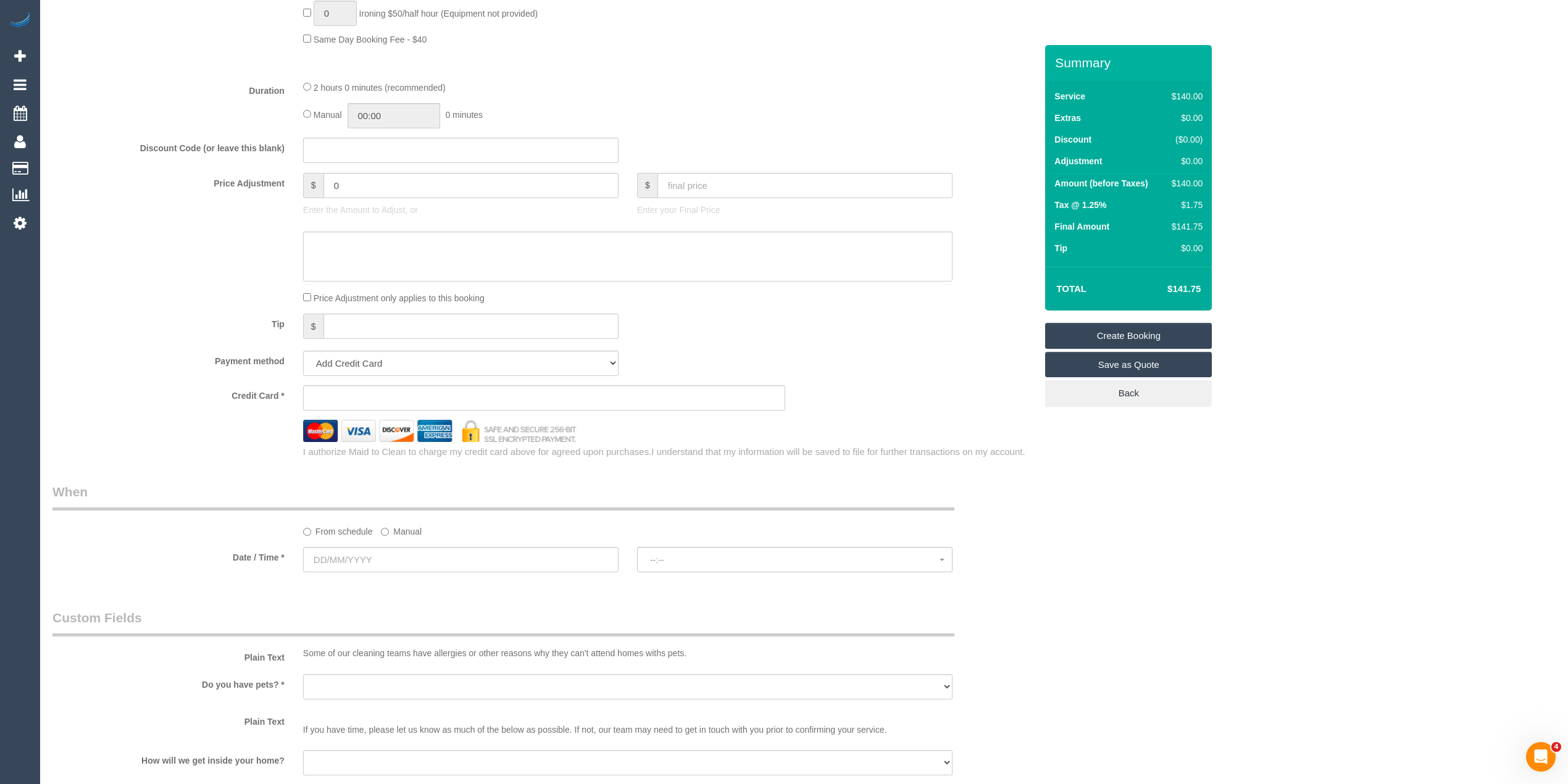
scroll to position [960, 0]
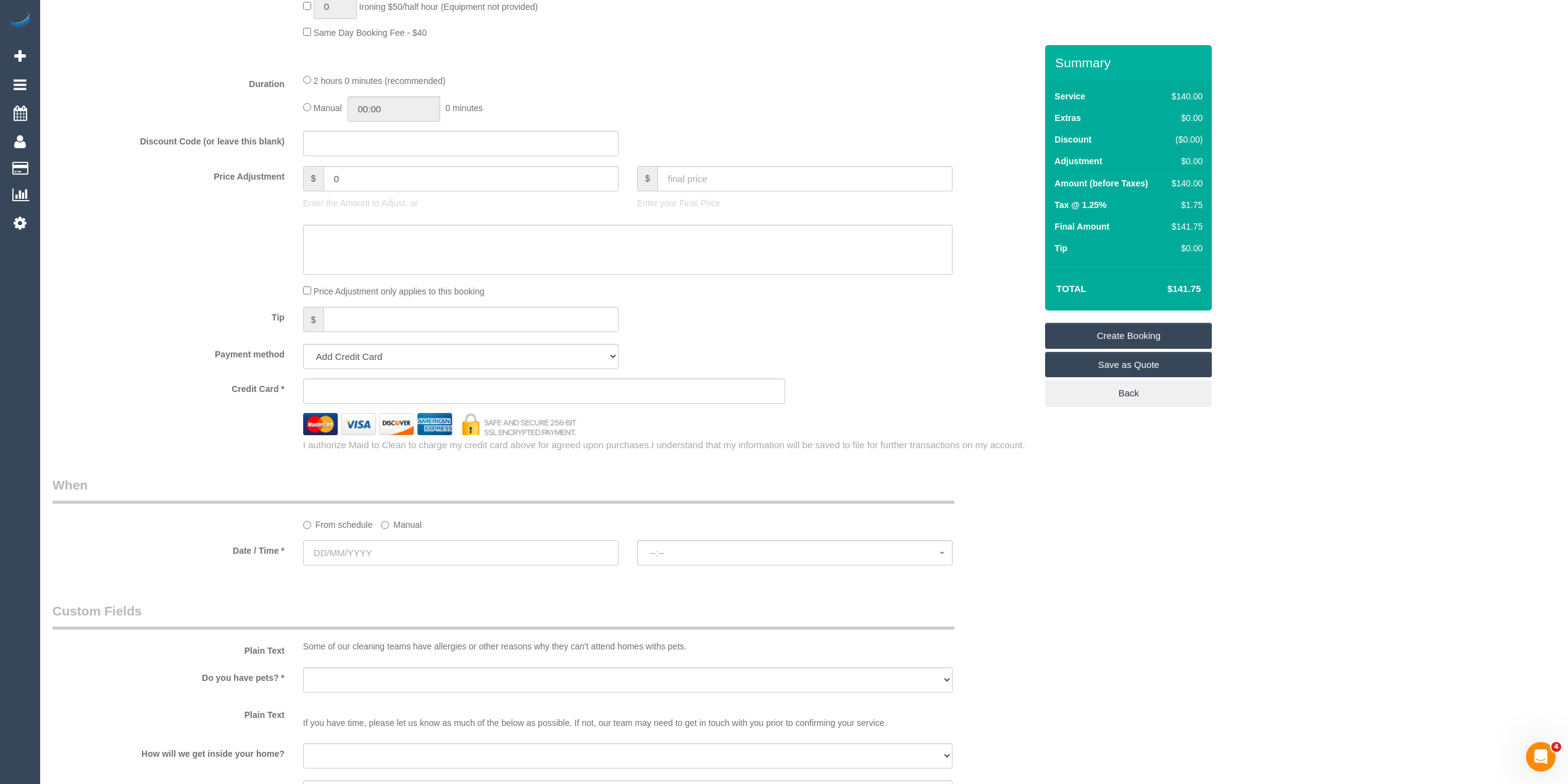
click at [363, 559] on input "text" at bounding box center [461, 553] width 316 height 25
click at [346, 662] on link "13" at bounding box center [340, 661] width 22 height 17
type input "13/10/2025"
click at [655, 558] on span "--:--" at bounding box center [795, 553] width 290 height 10
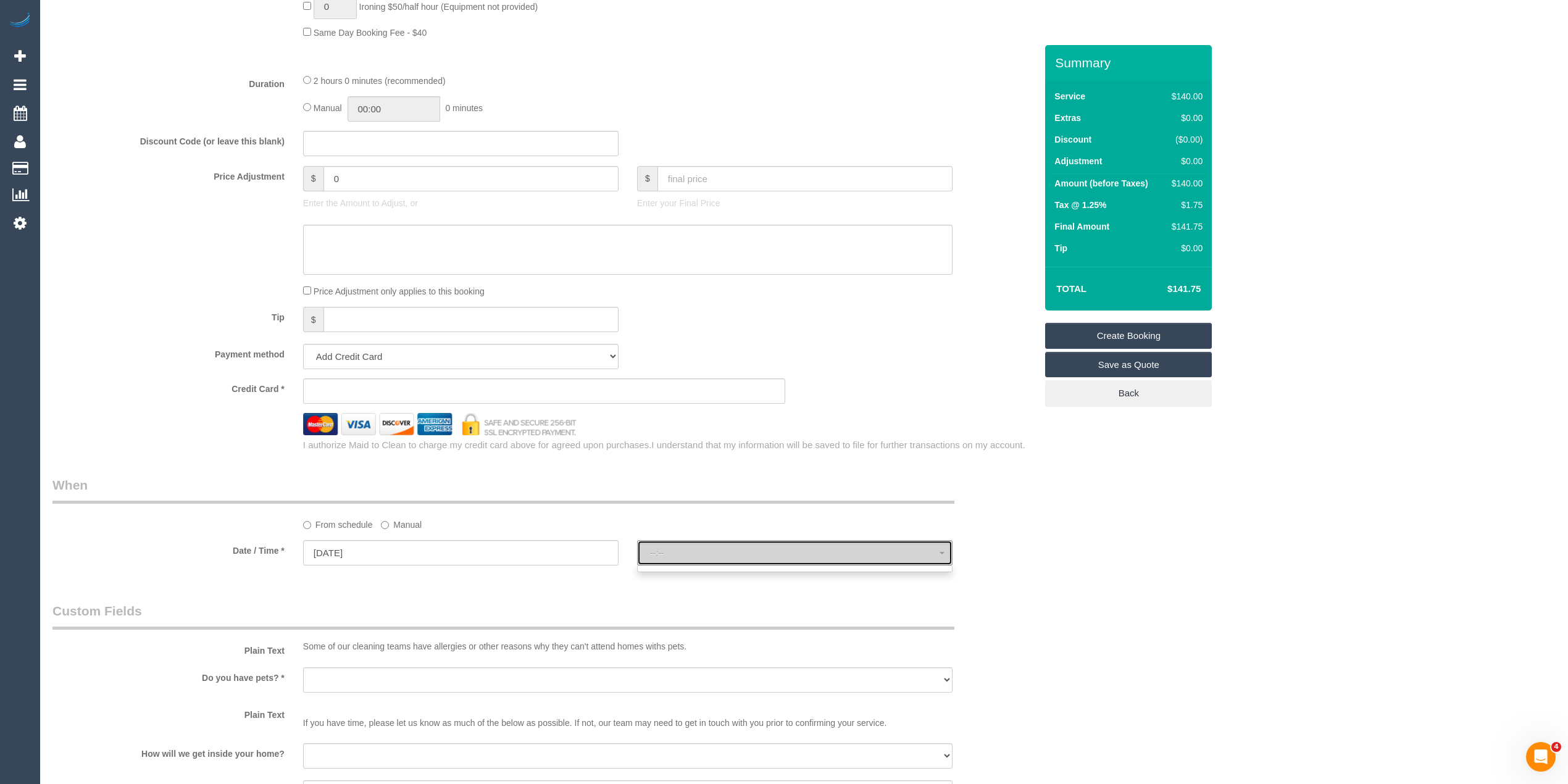
select select "spot1"
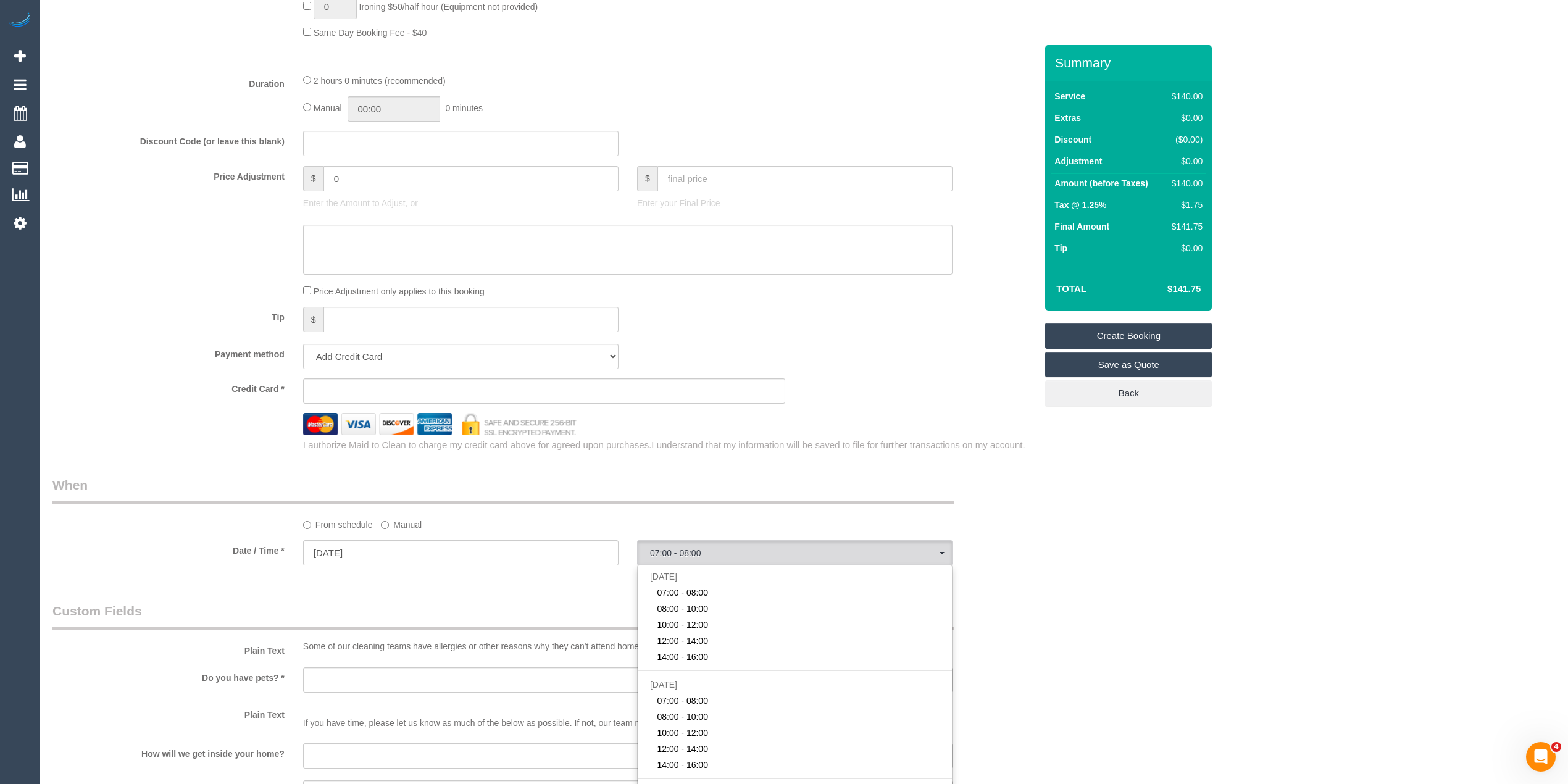
click at [1167, 480] on div "Who Email* Name * Where Address* - Glen Huntly ACT NSW NT QLD SA TAS VIC WA 316…" at bounding box center [804, 202] width 1504 height 2233
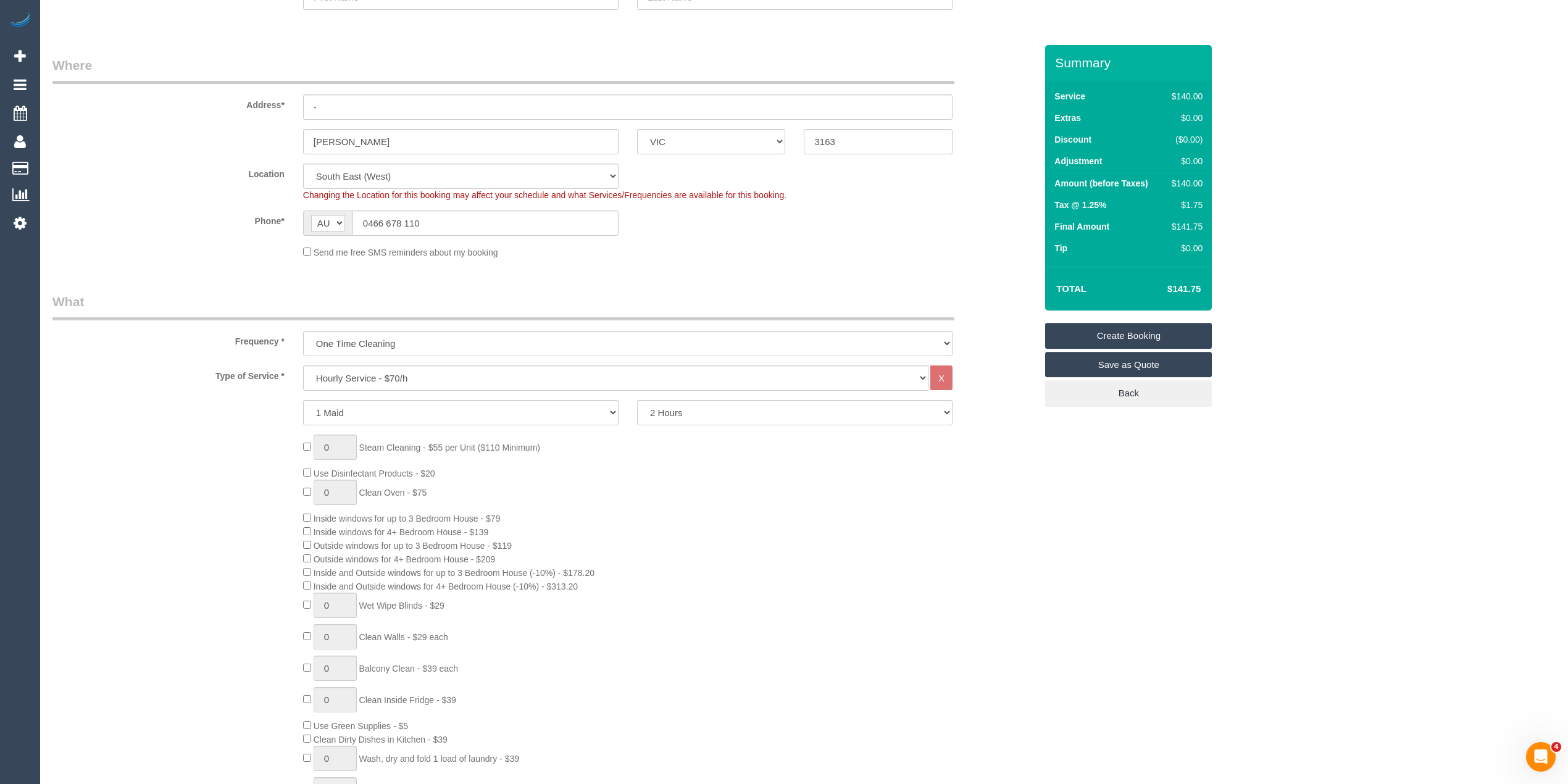
scroll to position [0, 0]
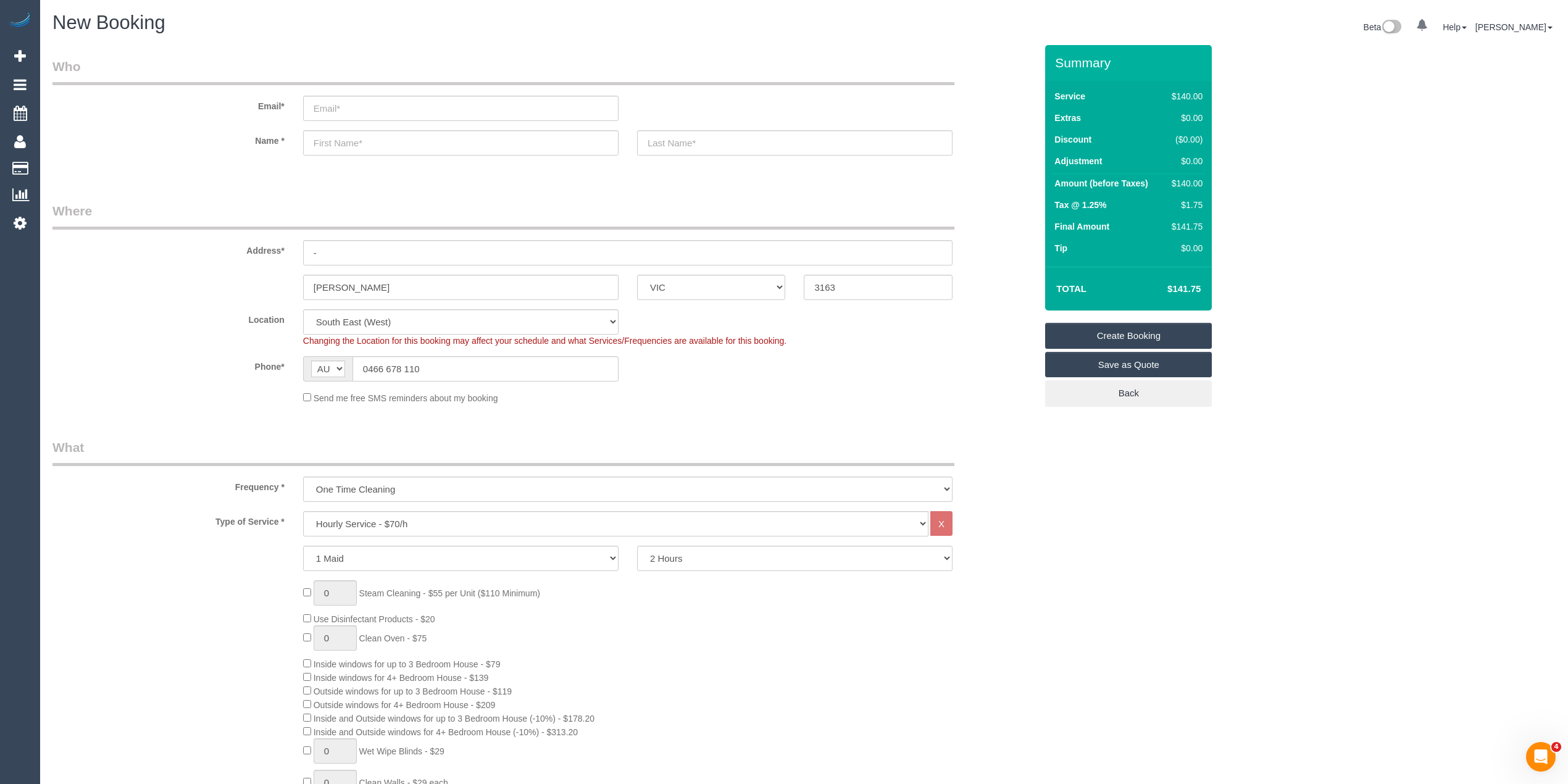
click at [374, 472] on div "Frequency * One Time Cleaning Weekly - 10% Off - 10.00% (0% for the First Booki…" at bounding box center [544, 469] width 1002 height 63
click at [373, 480] on select "One Time Cleaning Weekly - 10% Off - 10.00% (0% for the First Booking) Fortnigh…" at bounding box center [629, 488] width 650 height 25
select select "object:2100"
click at [304, 476] on select "One Time Cleaning Weekly - 10% Off - 10.00% (0% for the First Booking) Fortnigh…" at bounding box center [629, 488] width 650 height 25
click at [213, 450] on legend "What" at bounding box center [503, 452] width 902 height 28
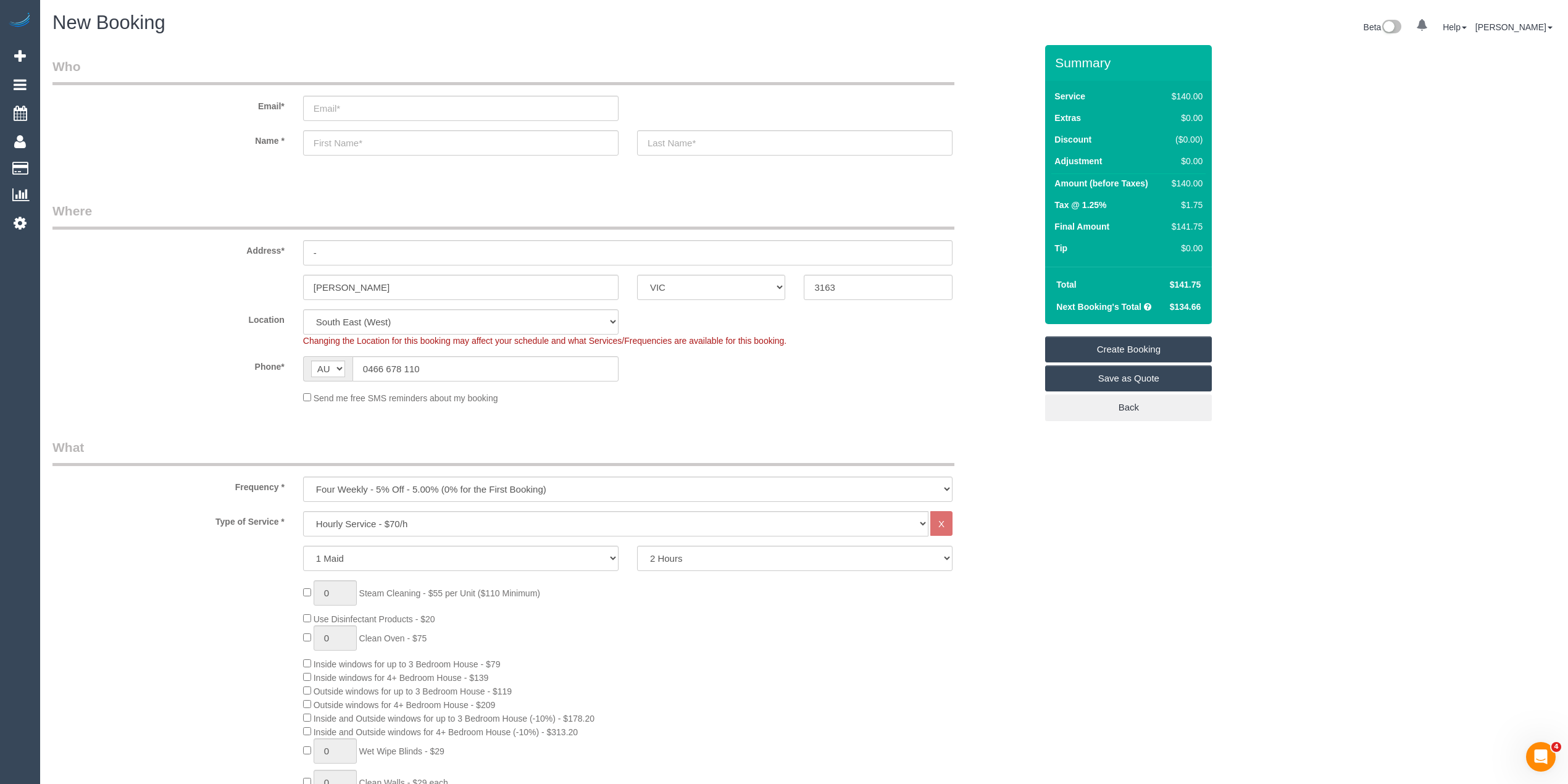
click at [238, 393] on div "Send me free SMS reminders about my booking" at bounding box center [544, 398] width 1002 height 14
click at [351, 245] on input "-" at bounding box center [629, 252] width 650 height 25
click at [1031, 528] on div "Type of Service * Hourly Service - $70/h Hourly Service - $65/h Hourly Service …" at bounding box center [544, 523] width 1002 height 25
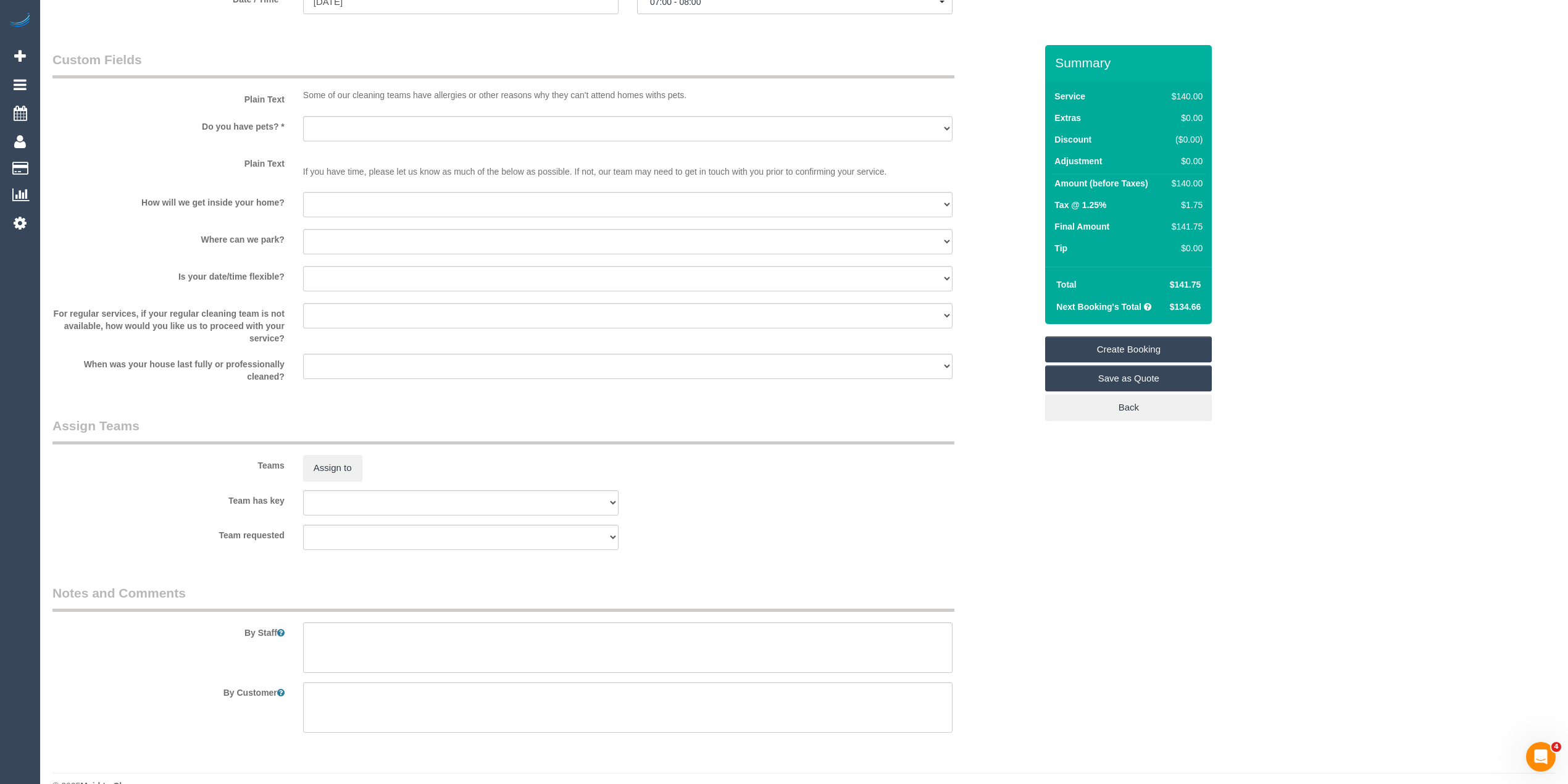
scroll to position [1536, 0]
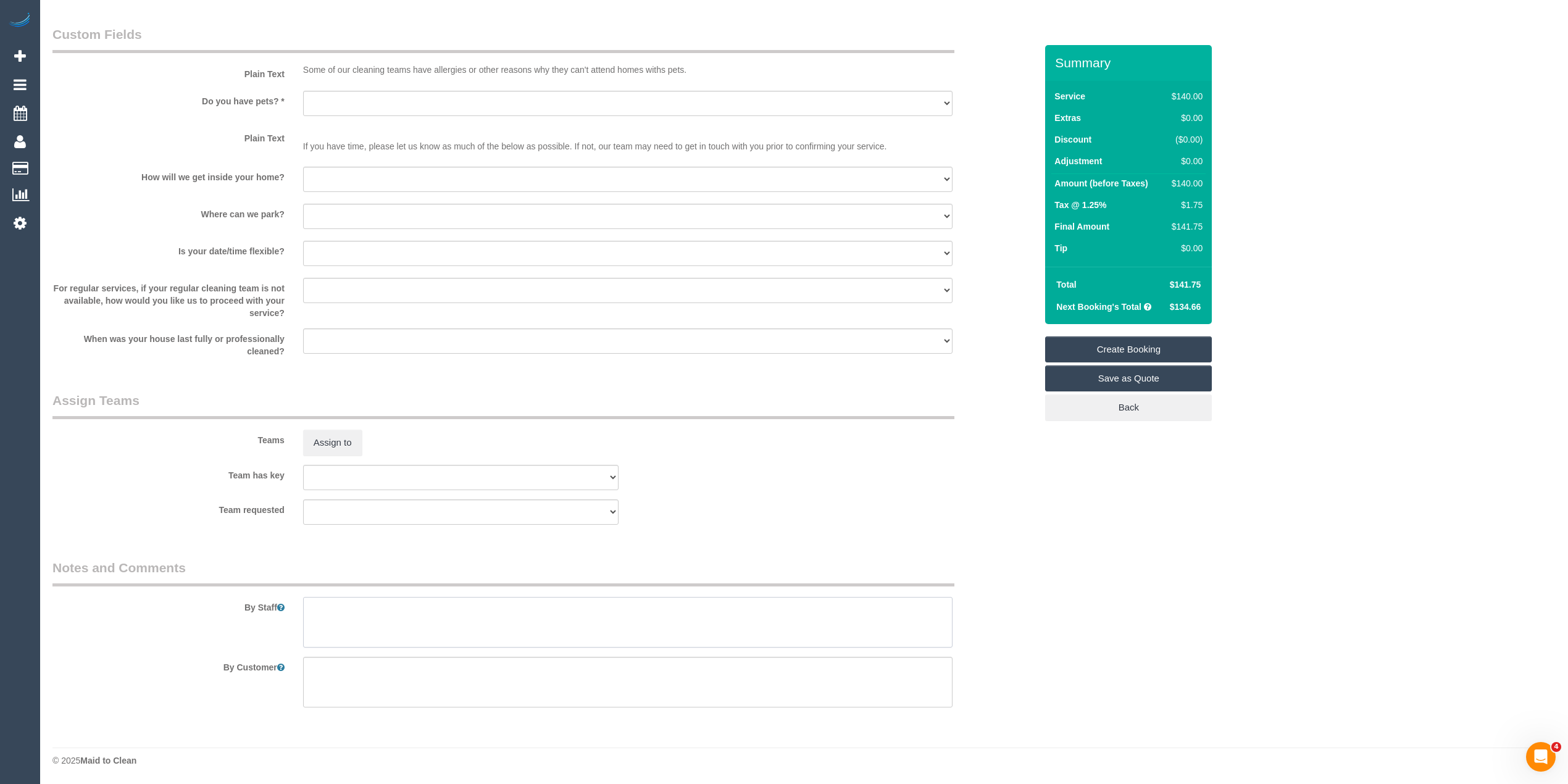
click at [429, 621] on textarea at bounding box center [629, 622] width 650 height 50
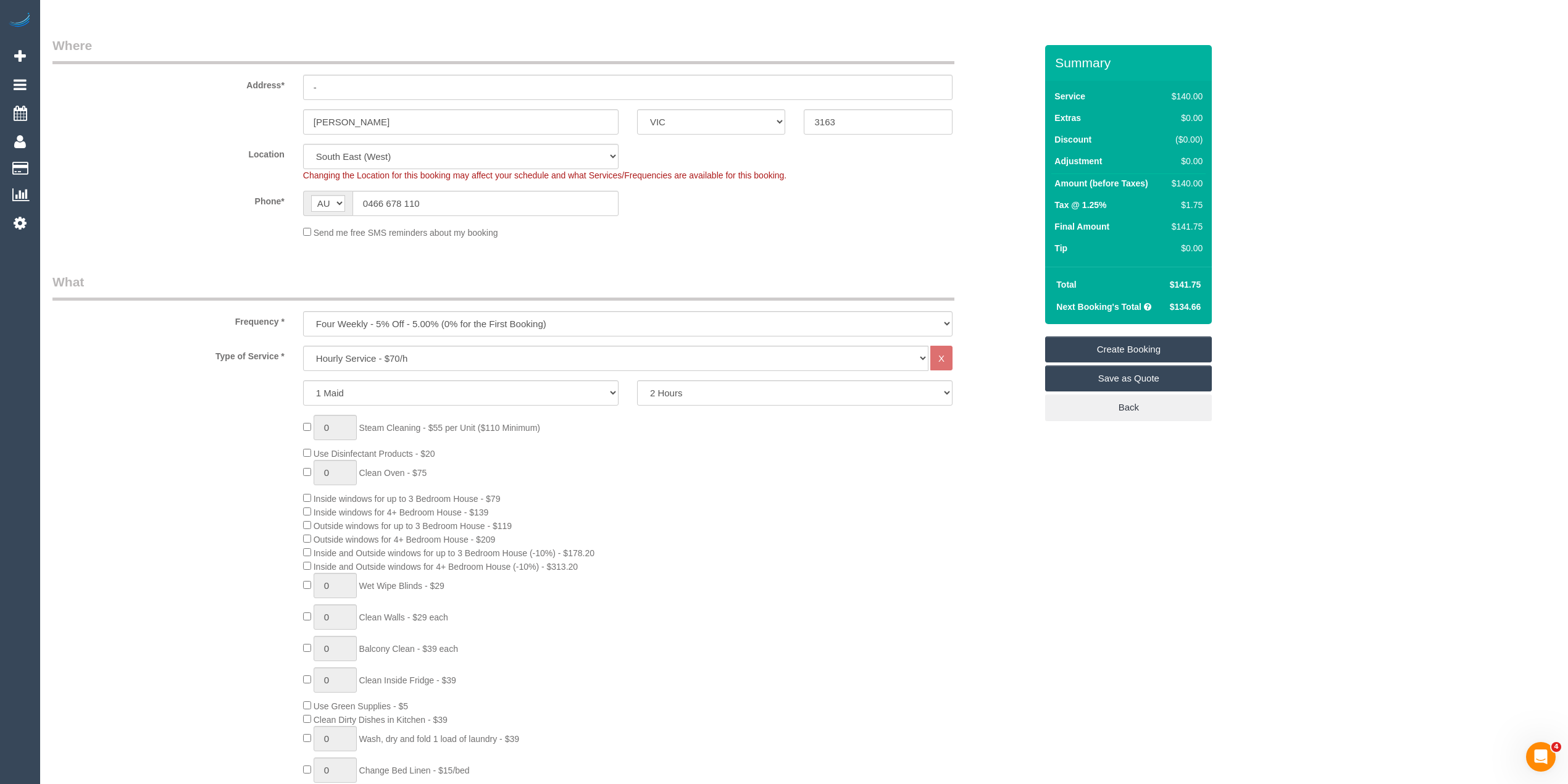
scroll to position [0, 0]
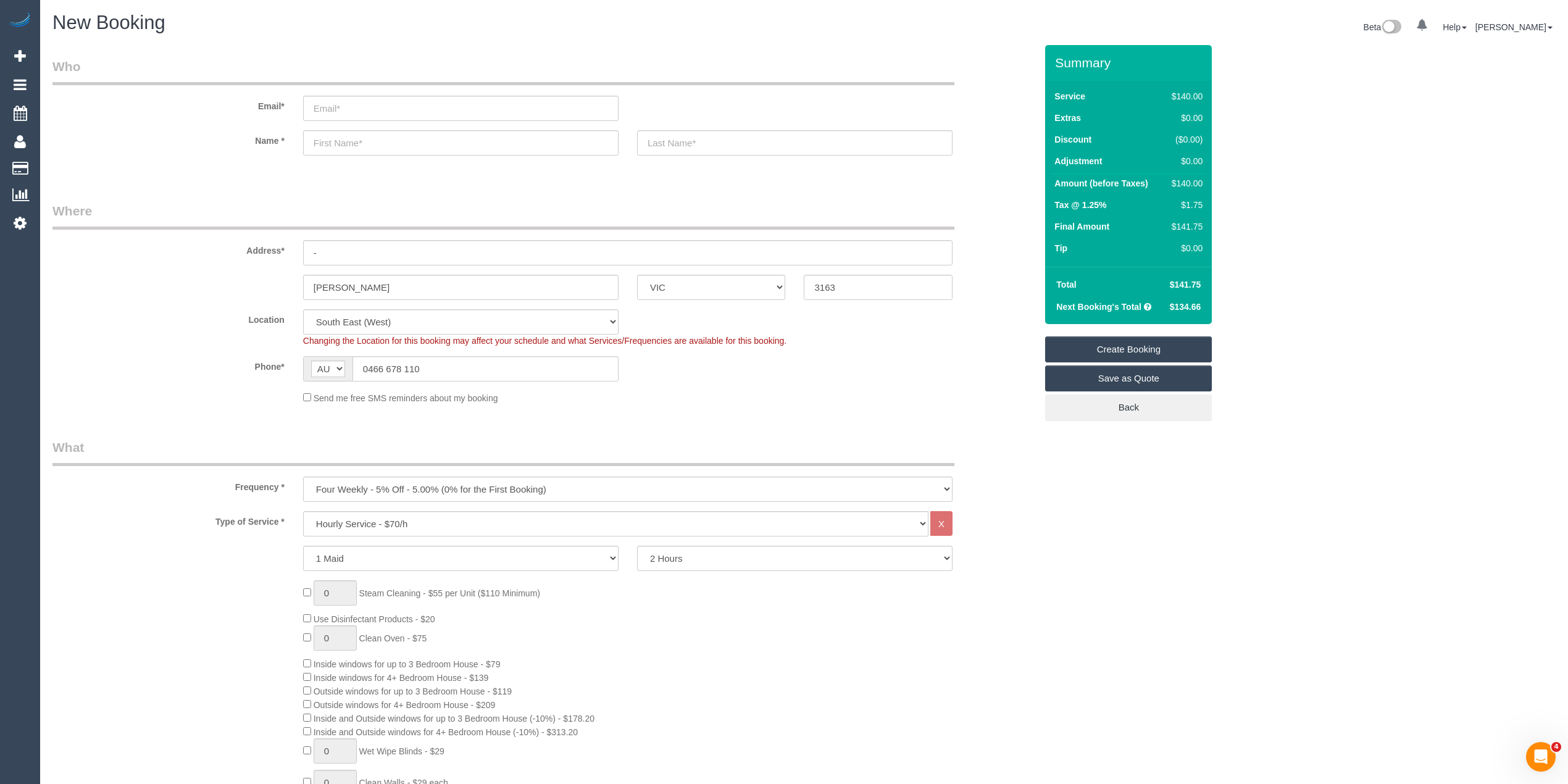
type textarea "Deep clean of bathrooms x 2 and powder room."
